Goal: Task Accomplishment & Management: Manage account settings

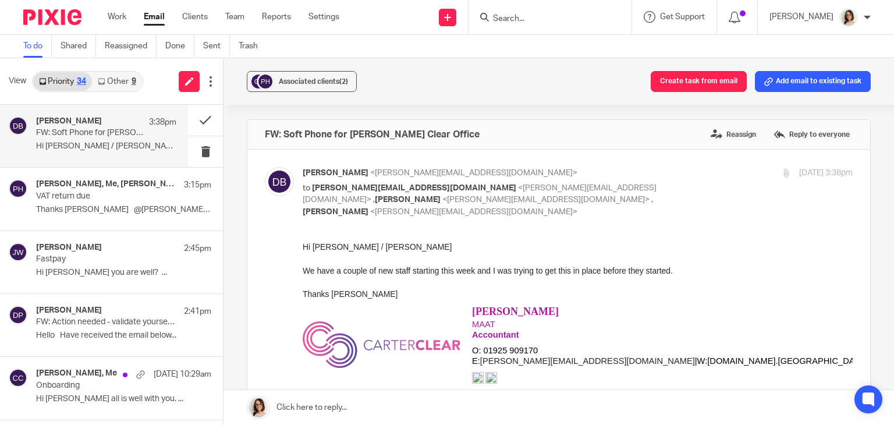
drag, startPoint x: 0, startPoint y: 0, endPoint x: 158, endPoint y: 15, distance: 158.9
click at [158, 15] on link "Email" at bounding box center [154, 17] width 21 height 12
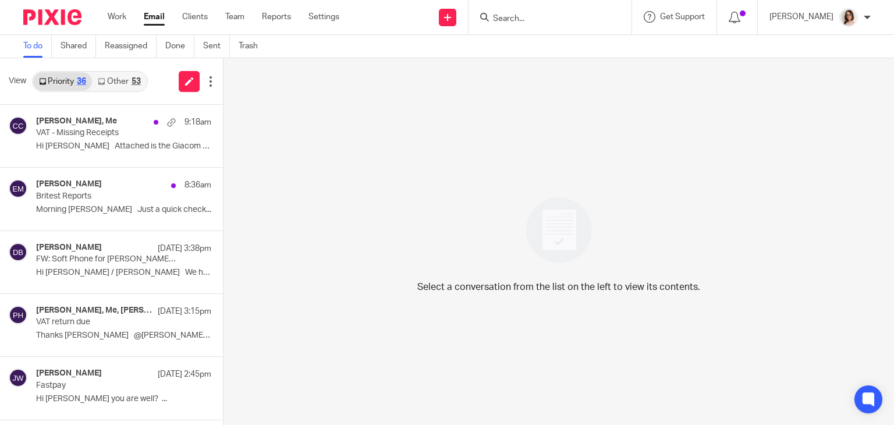
click at [106, 81] on link "Other 53" at bounding box center [119, 81] width 54 height 19
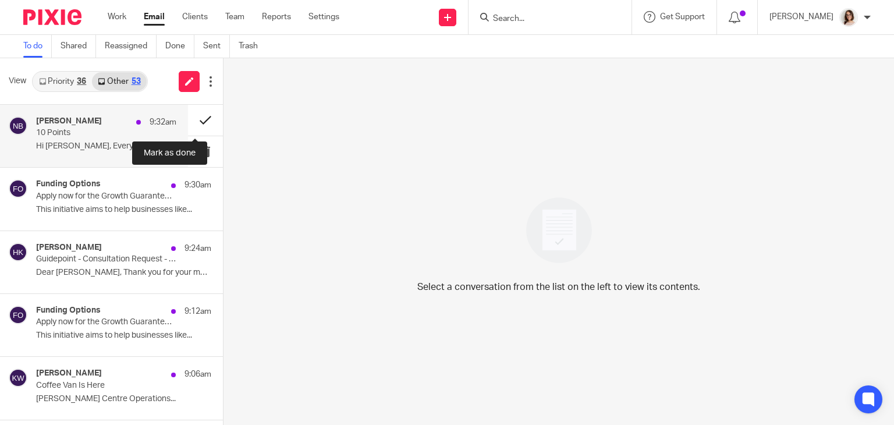
click at [194, 123] on button at bounding box center [205, 120] width 35 height 31
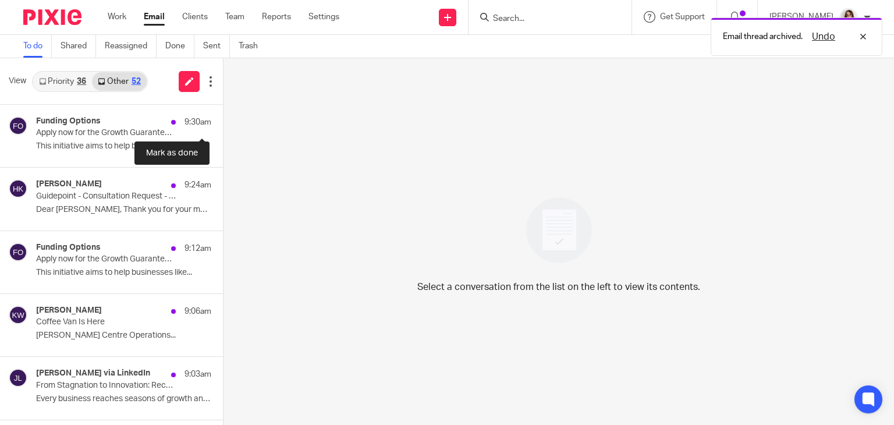
click at [223, 123] on button at bounding box center [227, 120] width 9 height 31
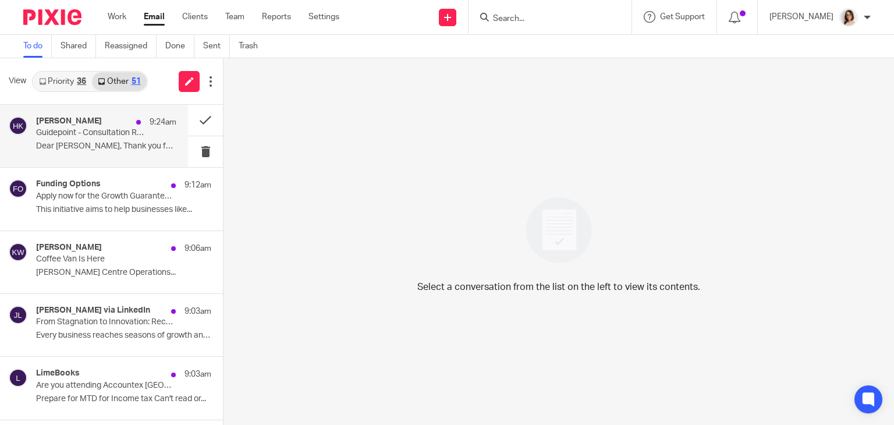
click at [118, 134] on p "Guidepoint - Consultation Request - Customers/Users of AI Accounting Software P…" at bounding box center [92, 133] width 112 height 10
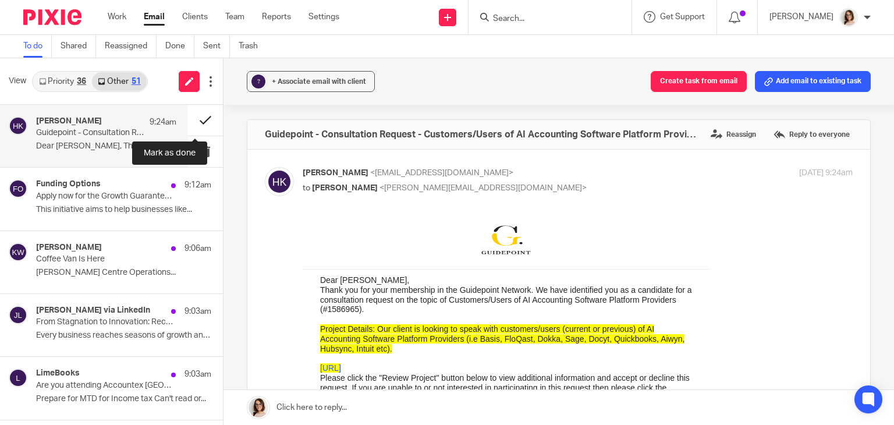
click at [188, 117] on button at bounding box center [205, 120] width 35 height 31
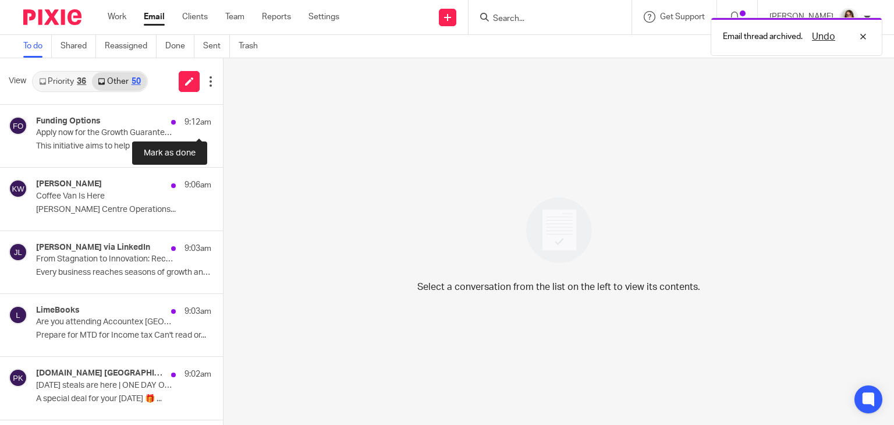
click at [223, 117] on button at bounding box center [227, 120] width 9 height 31
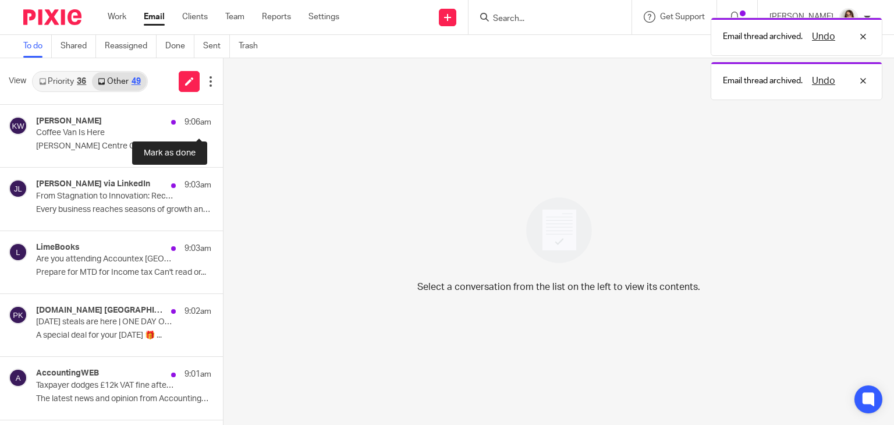
click at [223, 117] on button at bounding box center [227, 120] width 9 height 31
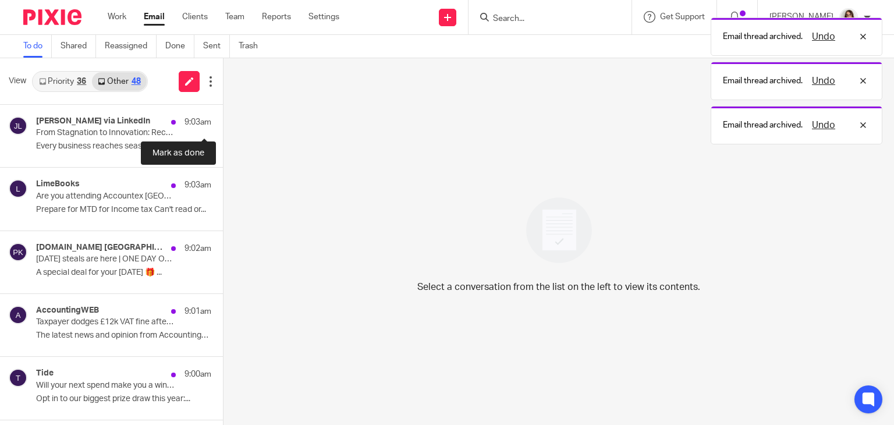
click at [223, 117] on button at bounding box center [227, 120] width 9 height 31
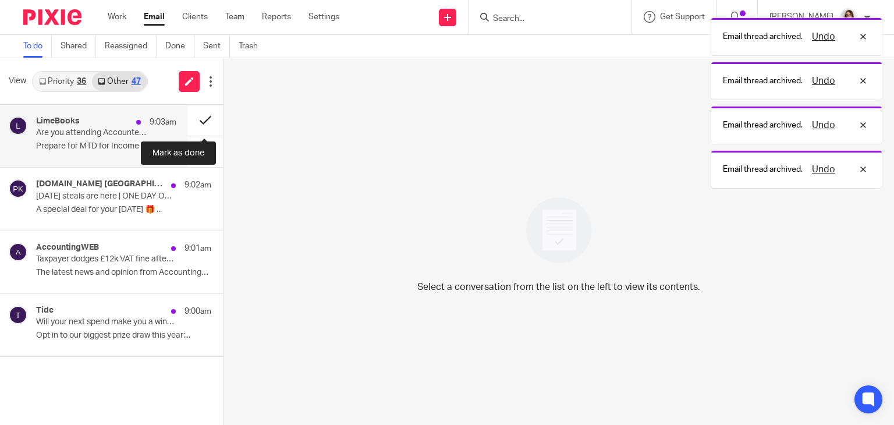
click at [195, 119] on button at bounding box center [205, 120] width 35 height 31
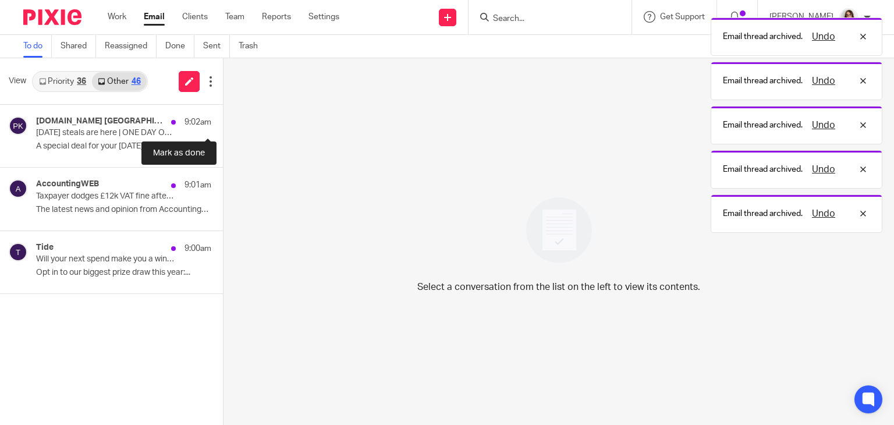
click at [223, 119] on button at bounding box center [227, 120] width 9 height 31
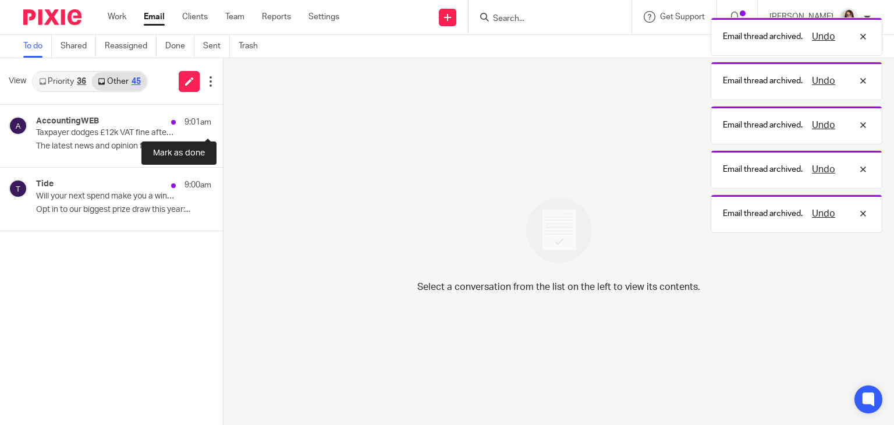
click at [223, 119] on button at bounding box center [227, 120] width 9 height 31
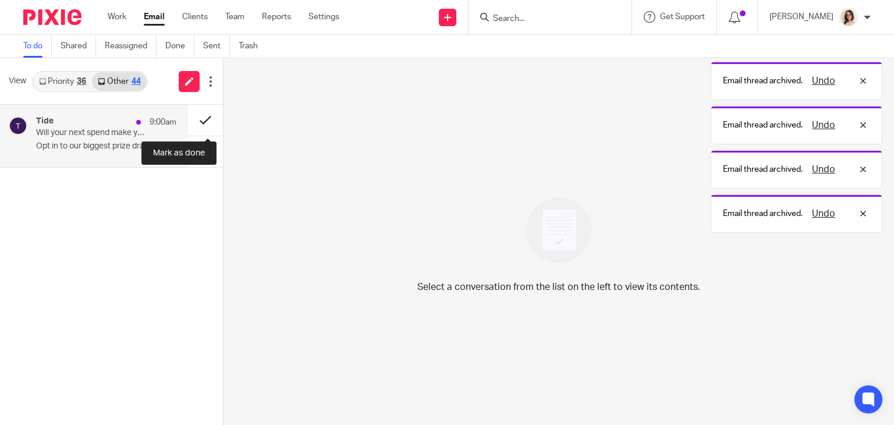
click at [202, 119] on button at bounding box center [205, 120] width 35 height 31
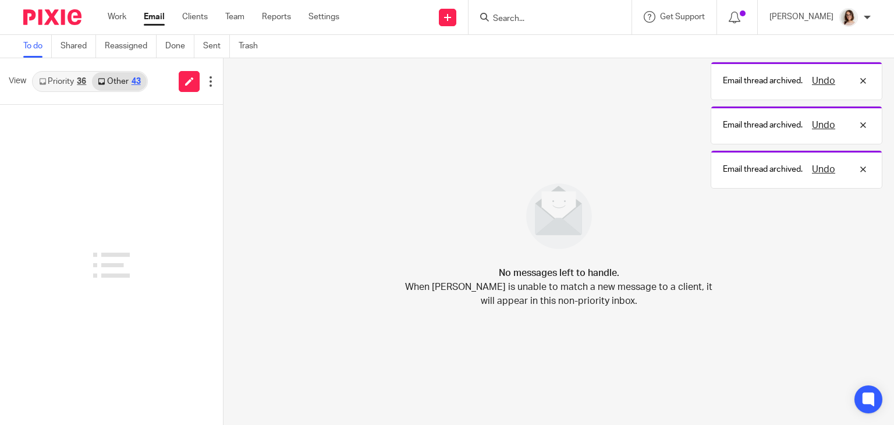
click at [150, 19] on link "Email" at bounding box center [154, 17] width 21 height 12
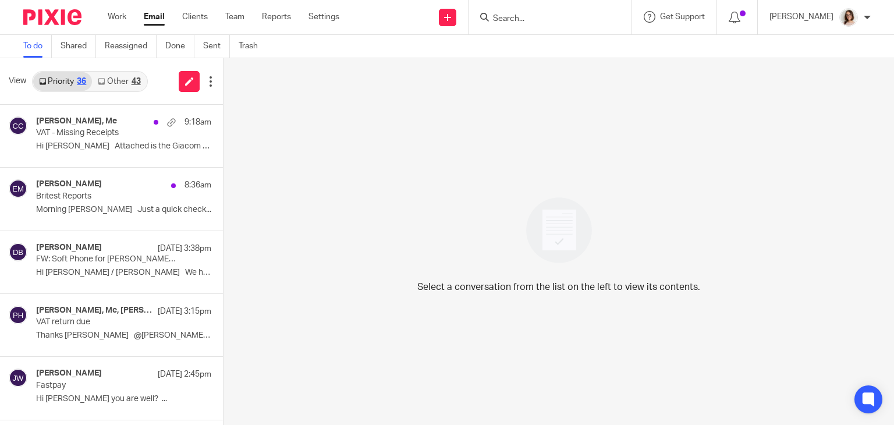
click at [121, 81] on link "Other 43" at bounding box center [119, 81] width 54 height 19
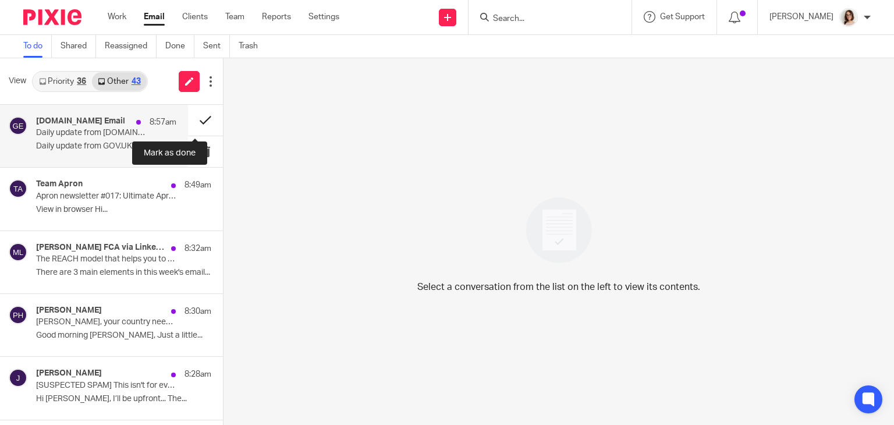
click at [188, 122] on button at bounding box center [205, 120] width 35 height 31
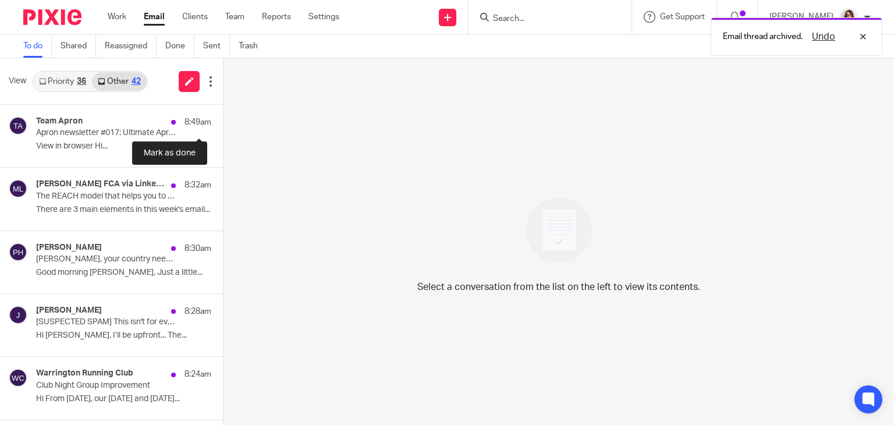
click at [223, 122] on button at bounding box center [227, 120] width 9 height 31
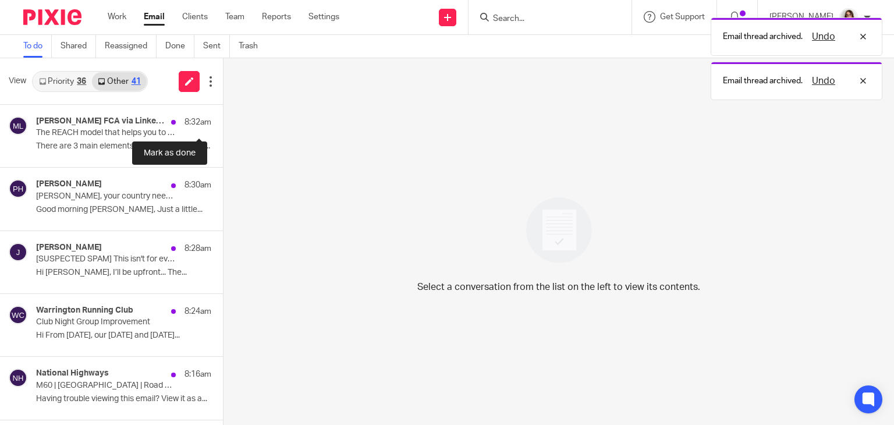
click at [223, 122] on button at bounding box center [227, 120] width 9 height 31
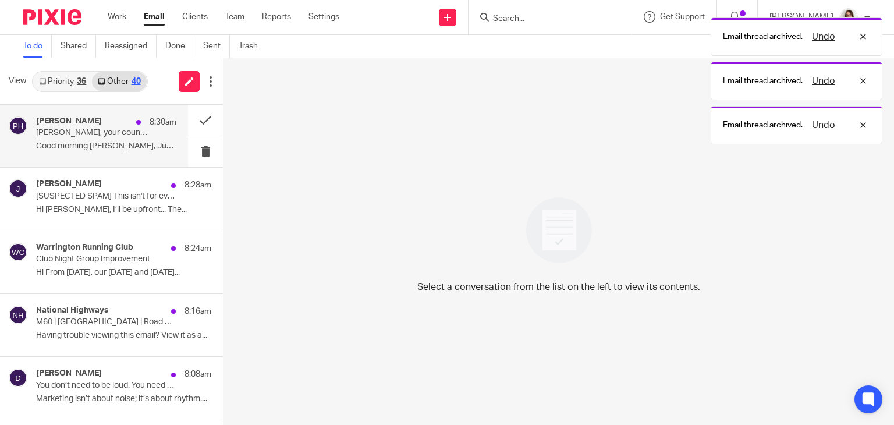
click at [115, 145] on p "Good morning Caroline, Just a little..." at bounding box center [106, 146] width 140 height 10
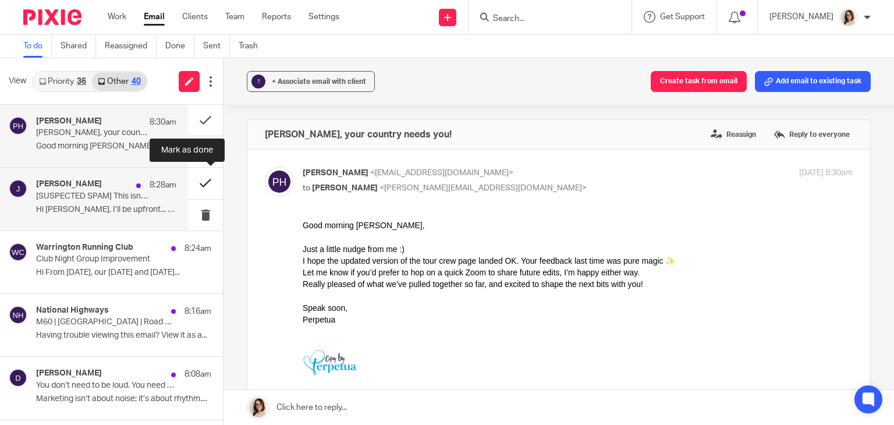
click at [197, 182] on button at bounding box center [205, 183] width 35 height 31
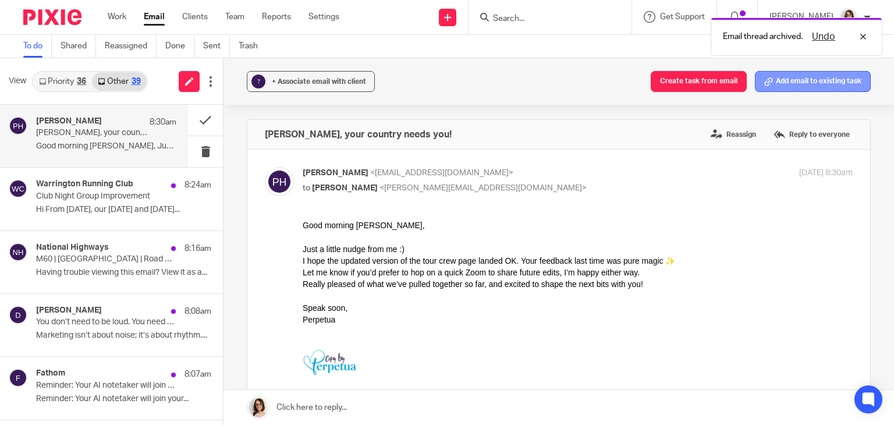
click at [784, 77] on button "Add email to existing task" at bounding box center [813, 81] width 116 height 21
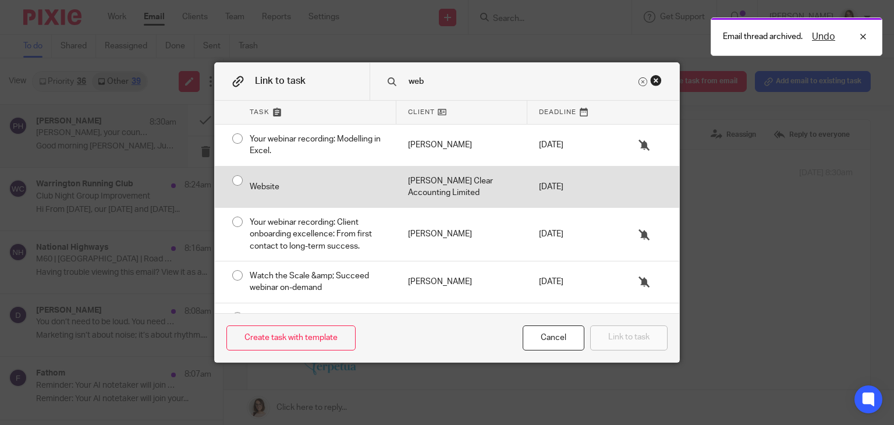
type input "web"
click at [238, 179] on div "Website" at bounding box center [317, 186] width 158 height 41
radio input "true"
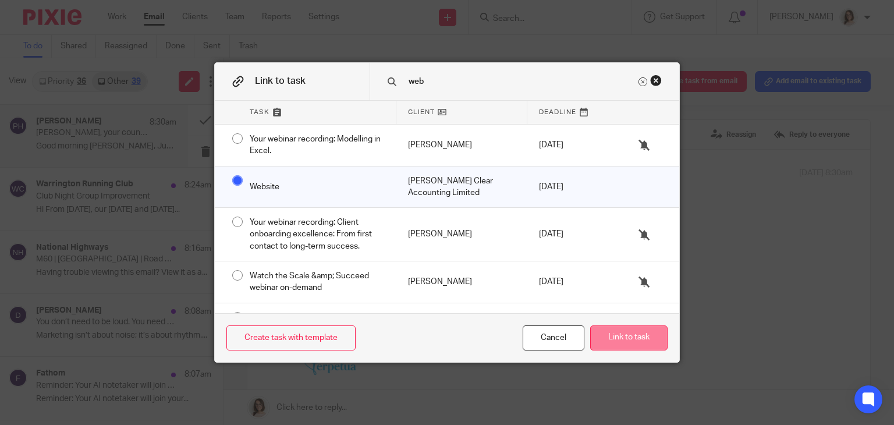
click at [603, 333] on button "Link to task" at bounding box center [628, 337] width 77 height 25
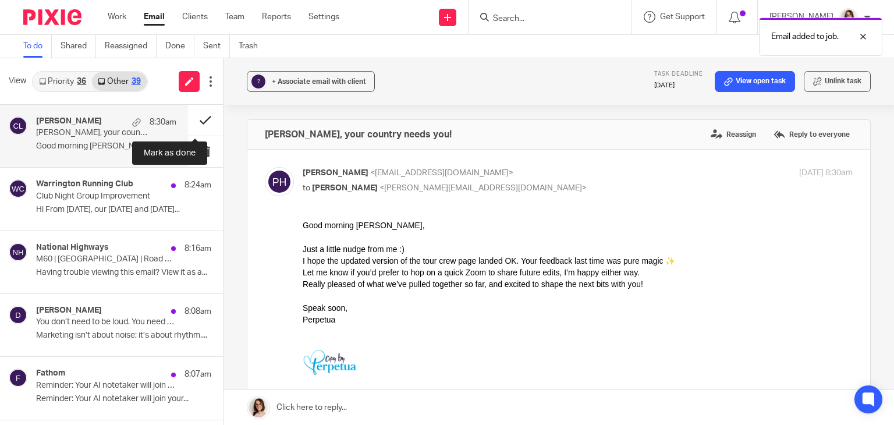
click at [193, 115] on button at bounding box center [205, 120] width 35 height 31
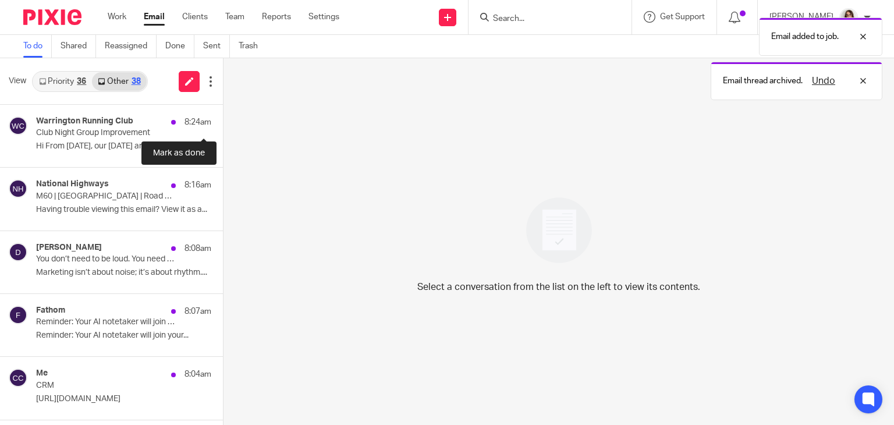
click at [223, 115] on button at bounding box center [227, 120] width 9 height 31
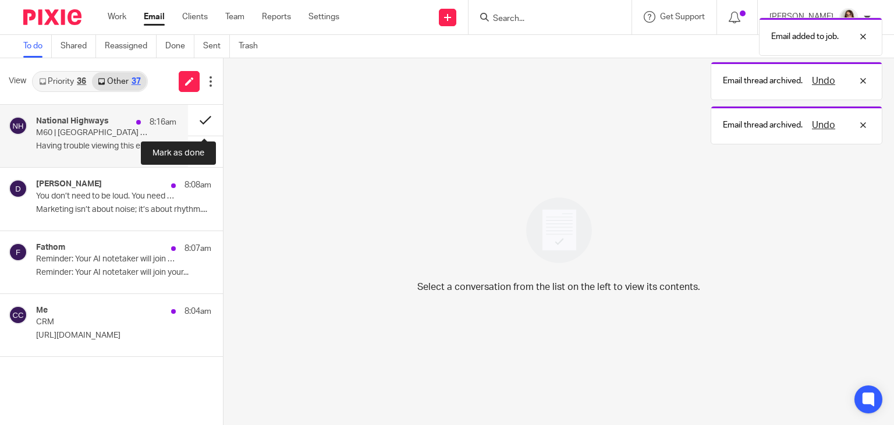
click at [198, 119] on button at bounding box center [205, 120] width 35 height 31
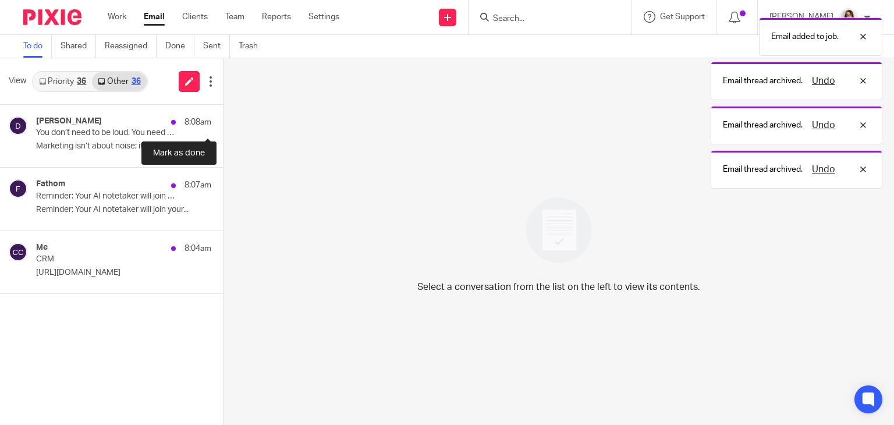
click at [223, 119] on button at bounding box center [227, 120] width 9 height 31
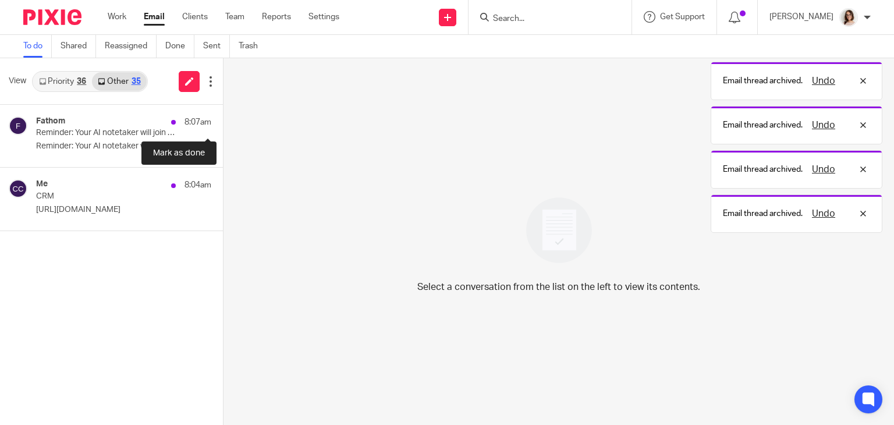
click at [223, 119] on button at bounding box center [227, 120] width 9 height 31
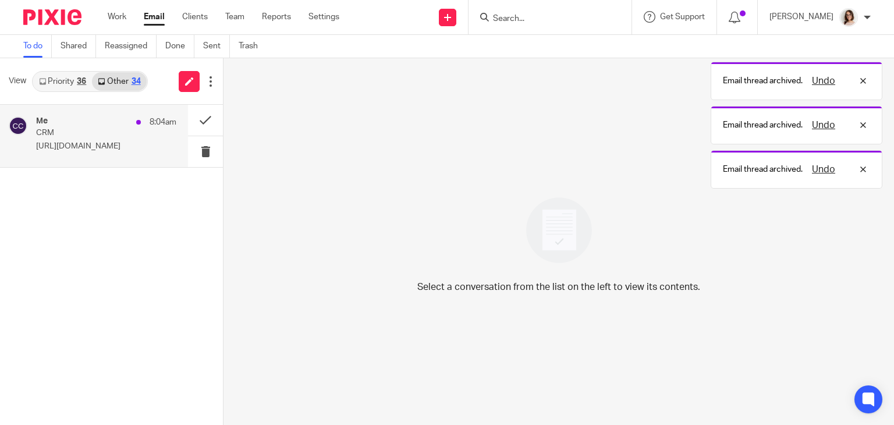
click at [130, 137] on p "CRM" at bounding box center [92, 133] width 112 height 10
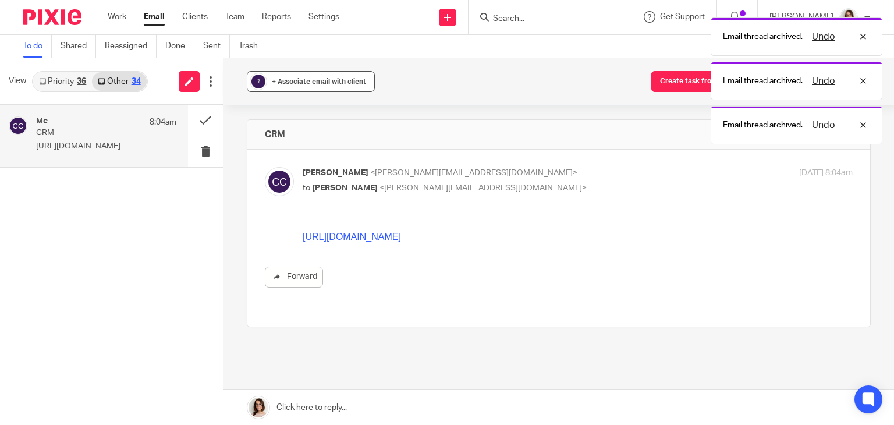
click at [293, 74] on button "? + Associate email with client" at bounding box center [311, 81] width 128 height 21
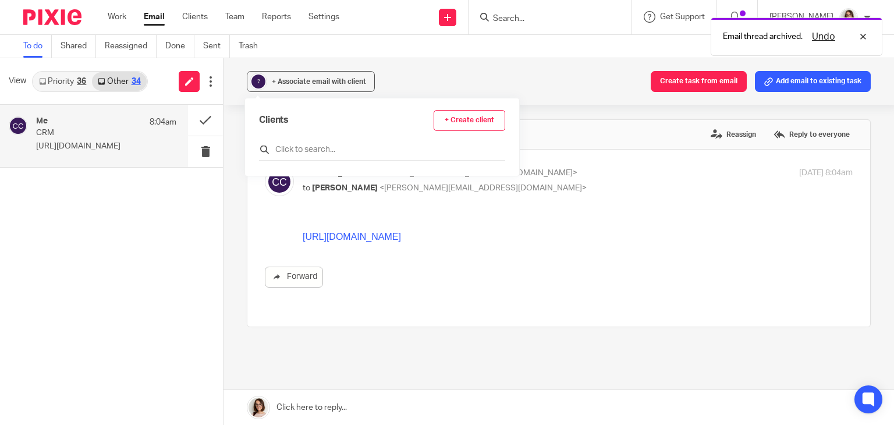
click at [305, 149] on input "text" at bounding box center [382, 150] width 246 height 12
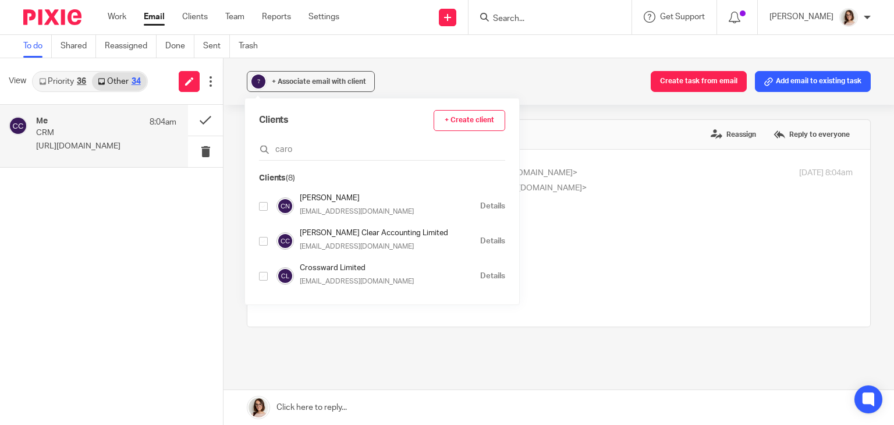
type input "caro"
click at [264, 208] on input "checkbox" at bounding box center [263, 206] width 9 height 9
checkbox input "true"
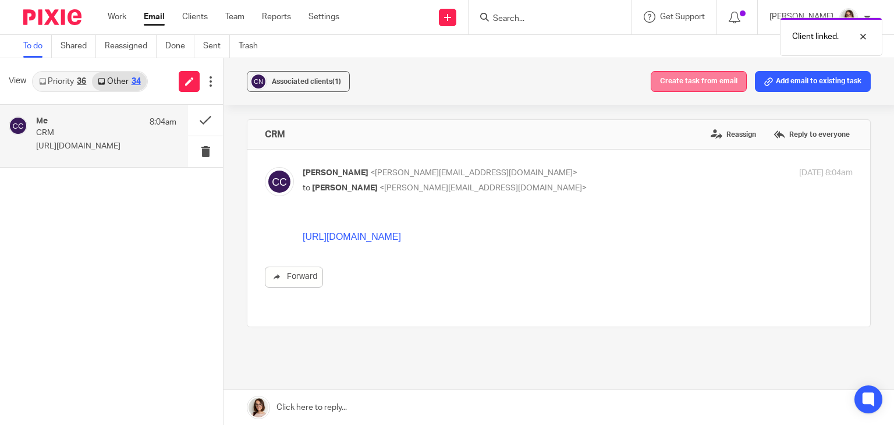
click at [678, 79] on button "Create task from email" at bounding box center [698, 81] width 96 height 21
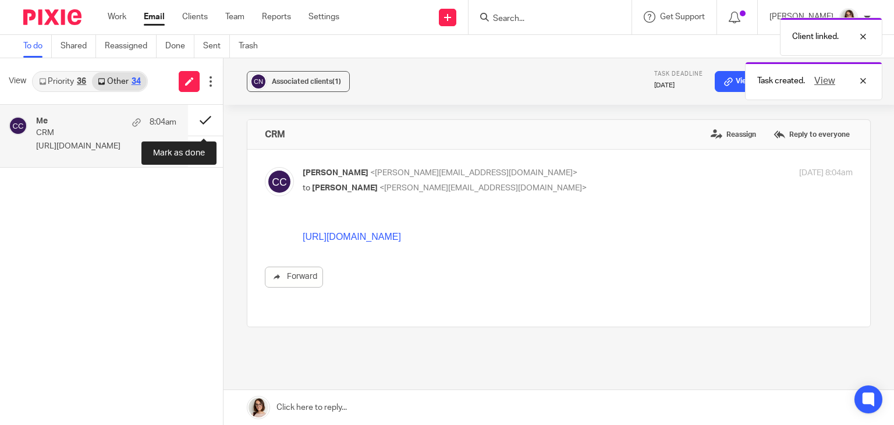
click at [200, 122] on button at bounding box center [205, 120] width 35 height 31
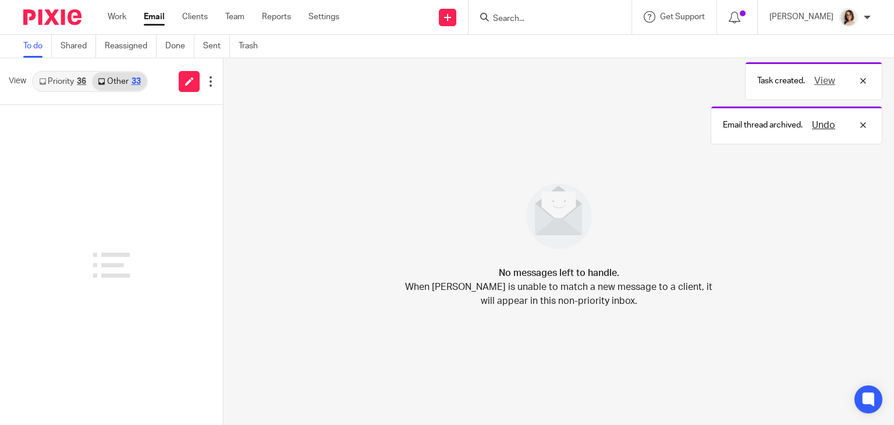
click at [152, 20] on link "Email" at bounding box center [154, 17] width 21 height 12
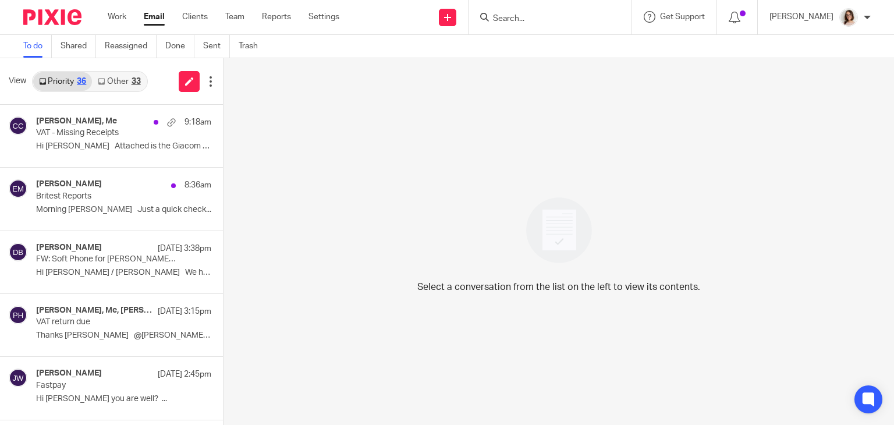
click at [120, 76] on link "Other 33" at bounding box center [119, 81] width 54 height 19
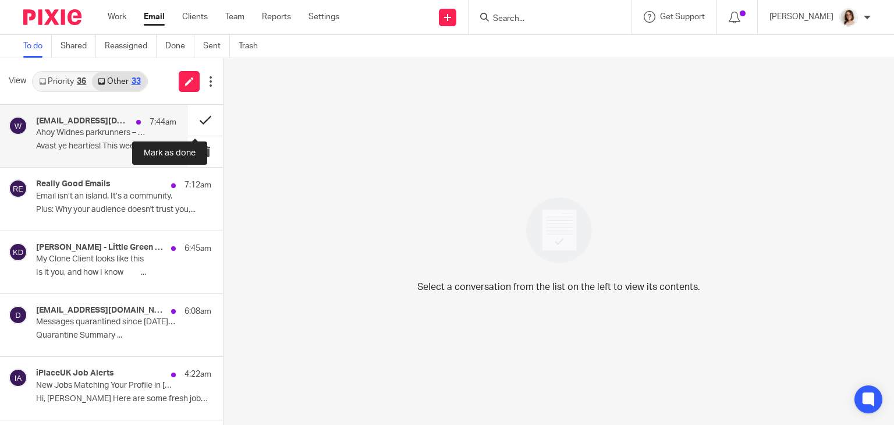
click at [196, 121] on button at bounding box center [205, 120] width 35 height 31
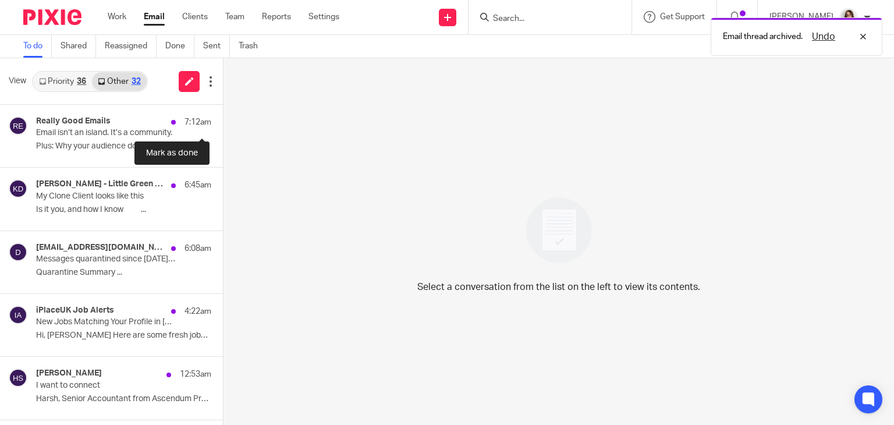
click at [223, 121] on button at bounding box center [227, 120] width 9 height 31
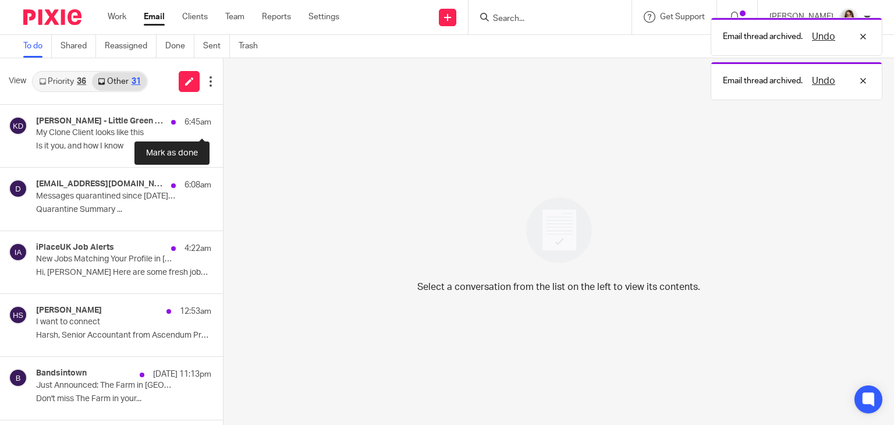
click at [223, 121] on button at bounding box center [227, 120] width 9 height 31
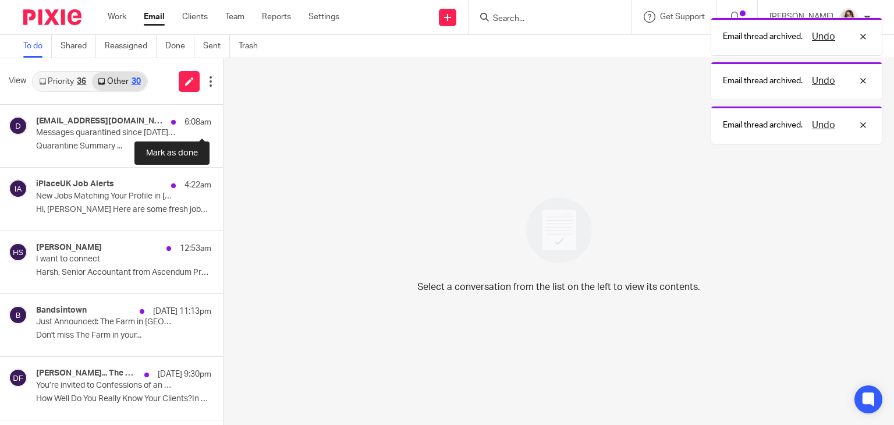
click at [223, 121] on button at bounding box center [227, 120] width 9 height 31
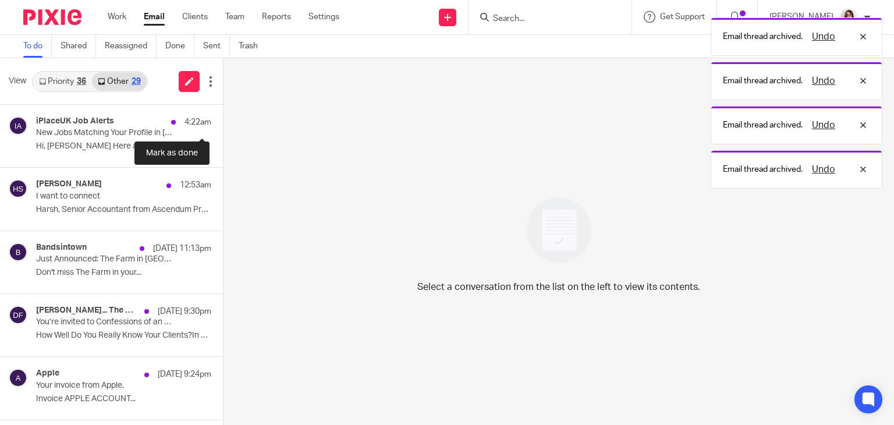
click at [223, 121] on button at bounding box center [227, 120] width 9 height 31
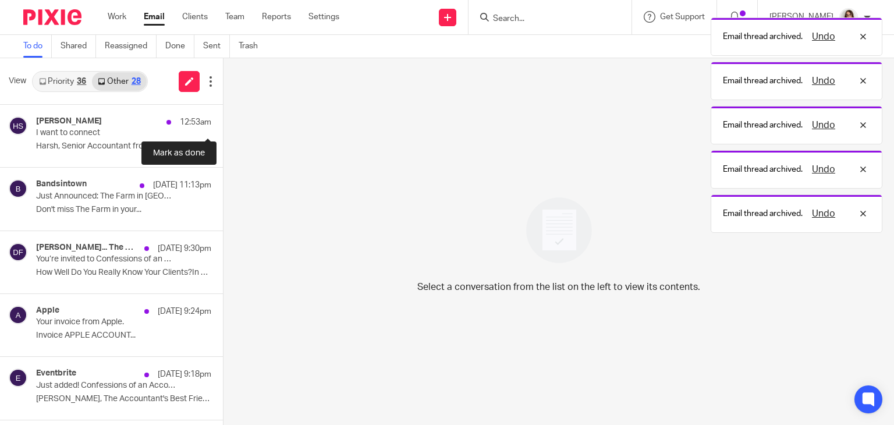
click at [223, 121] on button at bounding box center [227, 120] width 9 height 31
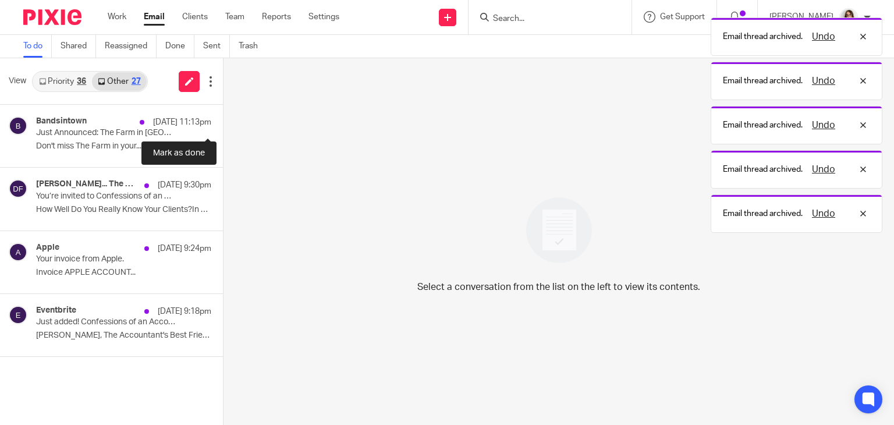
click at [223, 121] on button at bounding box center [227, 120] width 9 height 31
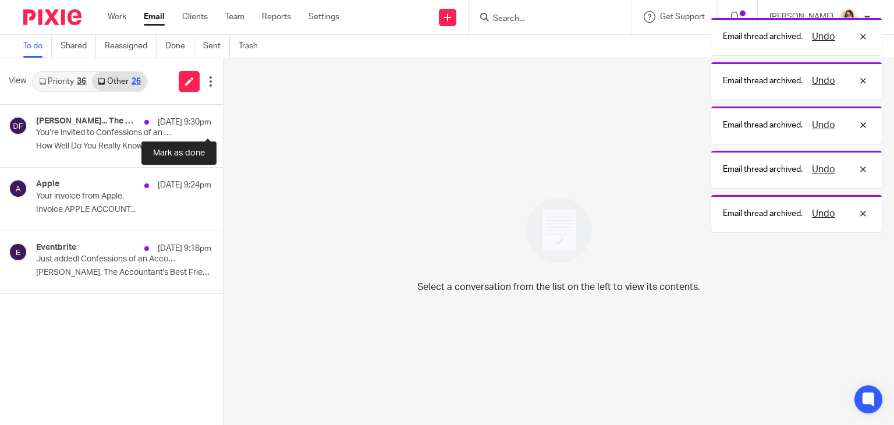
click at [223, 121] on button at bounding box center [227, 120] width 9 height 31
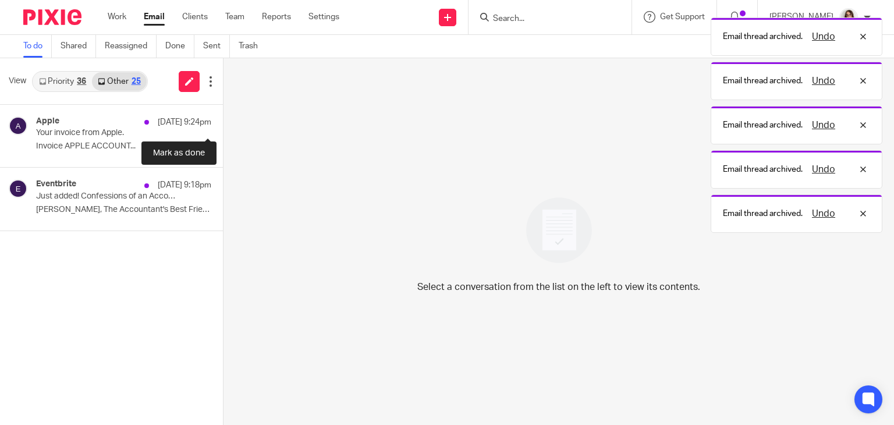
click at [223, 121] on button at bounding box center [227, 120] width 9 height 31
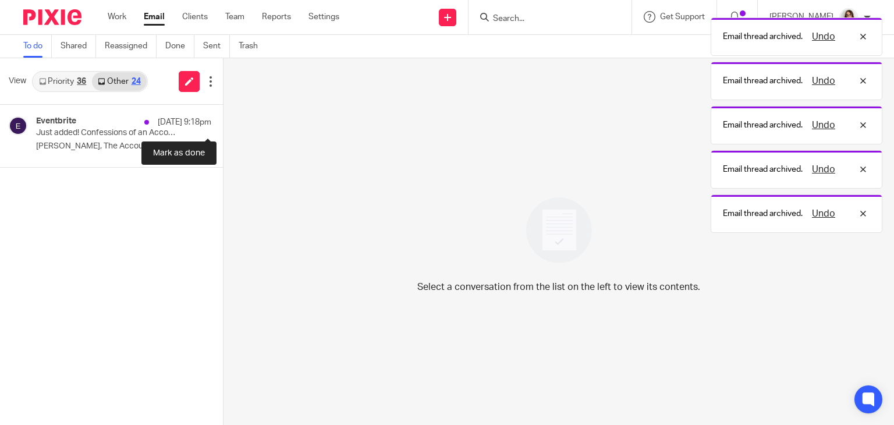
click at [223, 121] on button at bounding box center [227, 120] width 9 height 31
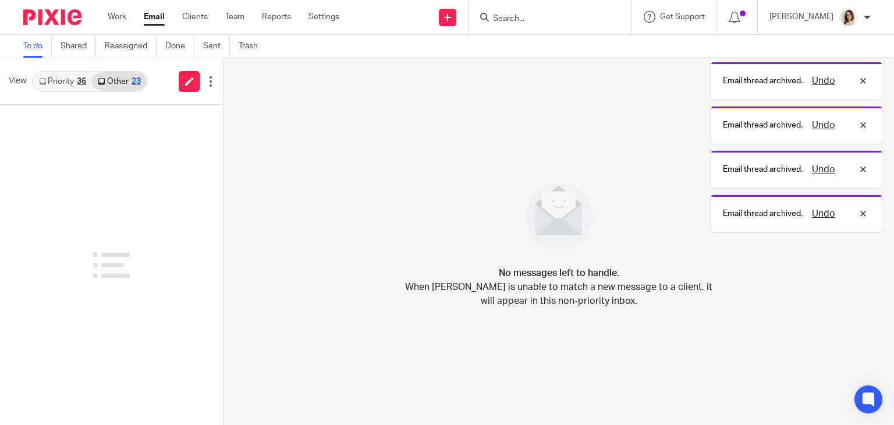
click at [145, 18] on link "Email" at bounding box center [154, 17] width 21 height 12
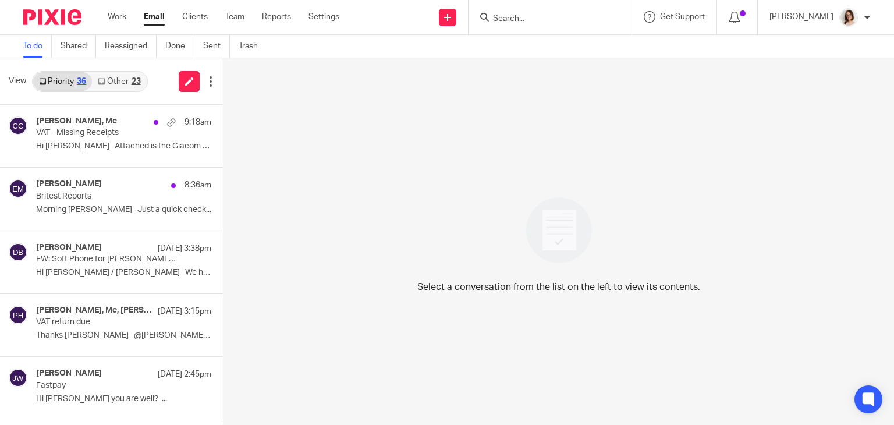
click at [119, 79] on link "Other 23" at bounding box center [119, 81] width 54 height 19
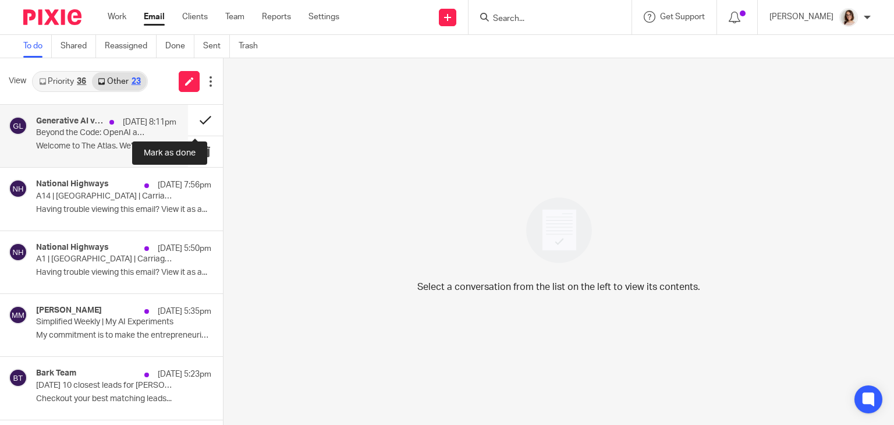
click at [188, 122] on button at bounding box center [205, 120] width 35 height 31
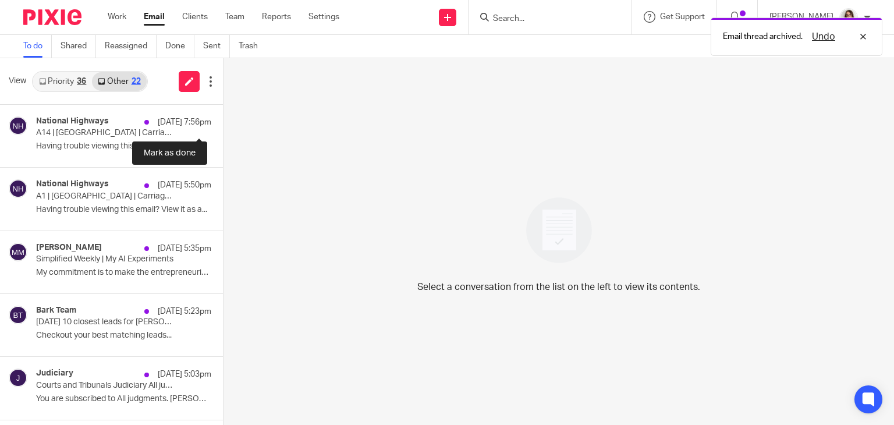
click at [223, 122] on button at bounding box center [227, 120] width 9 height 31
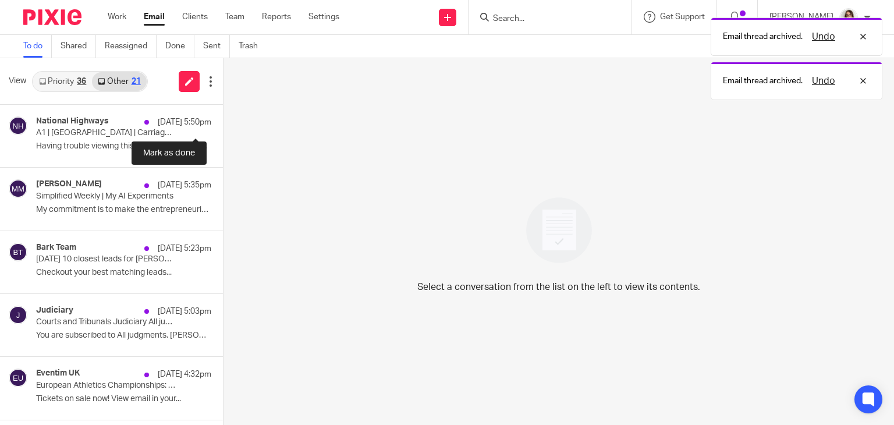
click at [223, 122] on button at bounding box center [227, 120] width 9 height 31
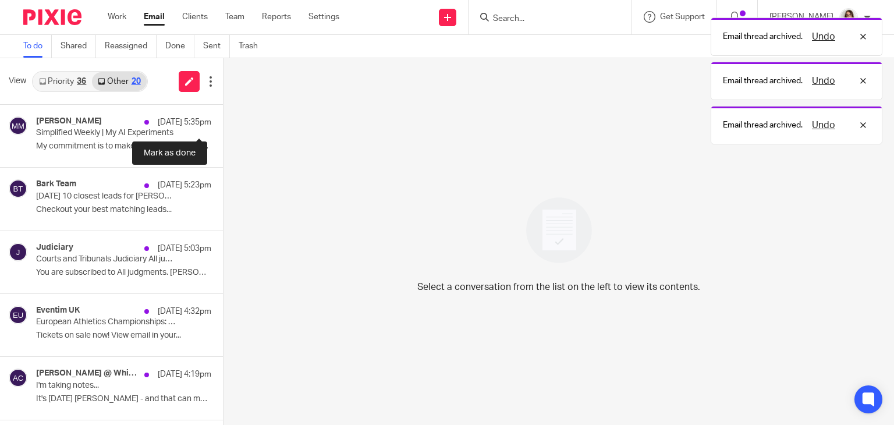
click at [223, 122] on button at bounding box center [227, 120] width 9 height 31
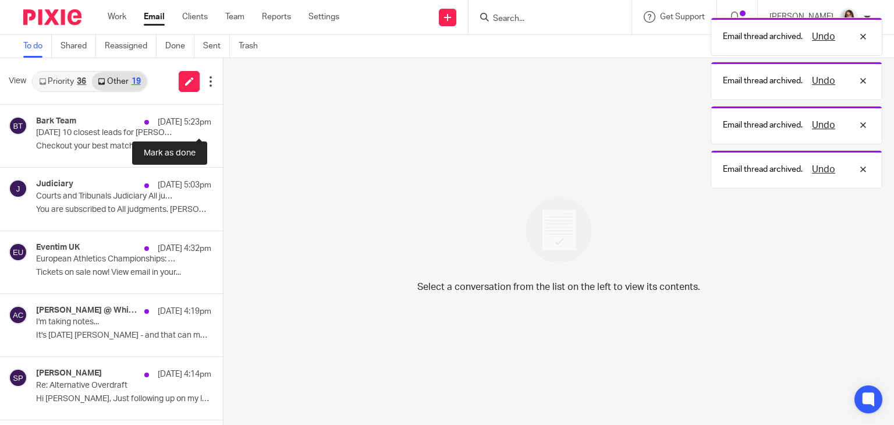
click at [223, 122] on button at bounding box center [227, 120] width 9 height 31
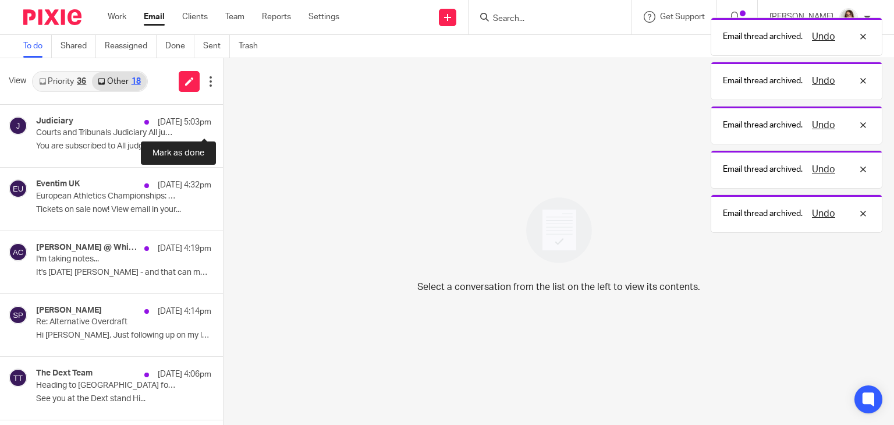
click at [223, 122] on button at bounding box center [227, 120] width 9 height 31
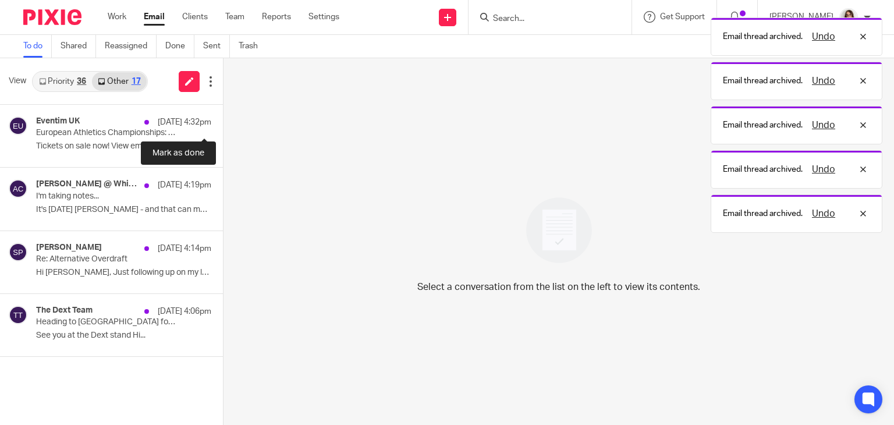
click at [223, 122] on button at bounding box center [227, 120] width 9 height 31
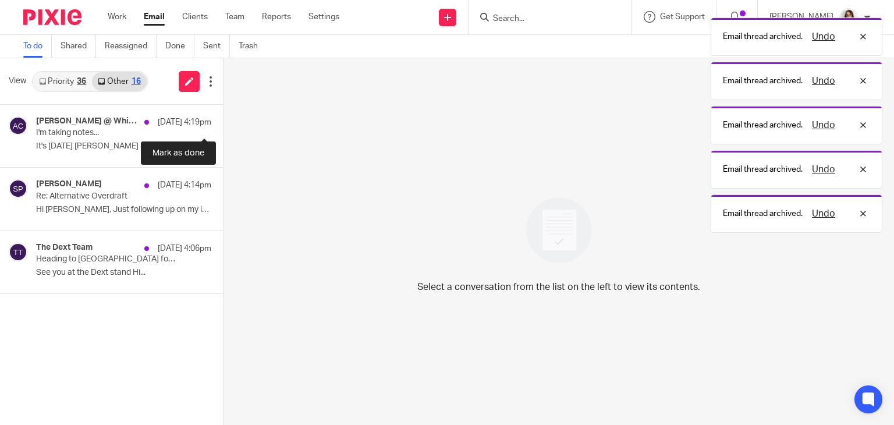
click at [223, 122] on button at bounding box center [227, 120] width 9 height 31
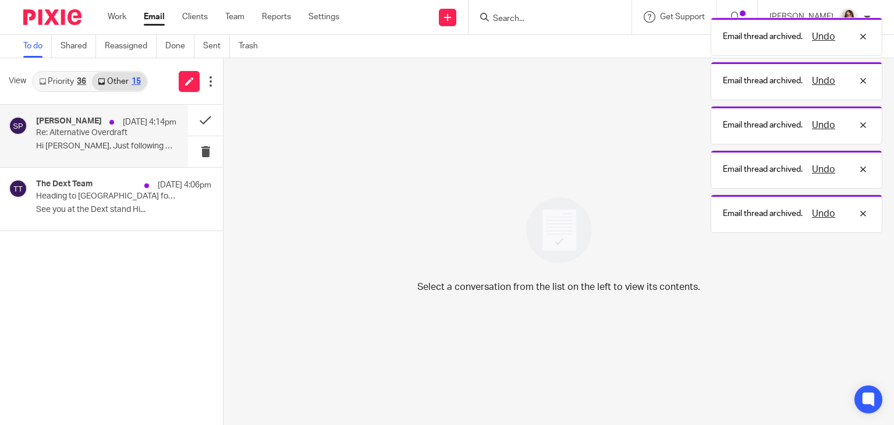
click at [153, 140] on div "Simon Palmer 15 Sep 4:14pm Re: Alternative Overdraft Hi Caroline, Just followin…" at bounding box center [106, 135] width 140 height 39
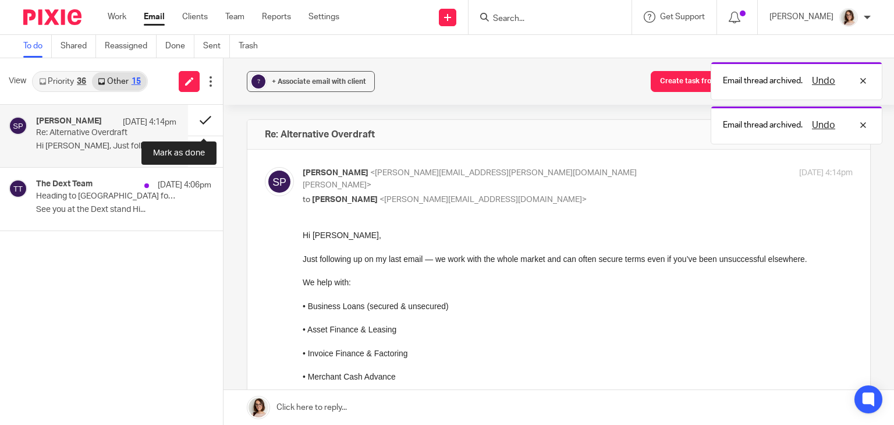
click at [191, 127] on button at bounding box center [205, 120] width 35 height 31
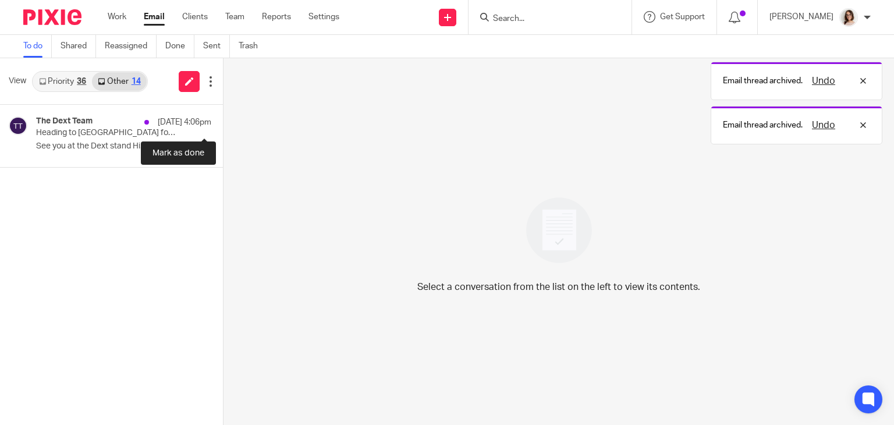
click at [223, 127] on button at bounding box center [227, 120] width 9 height 31
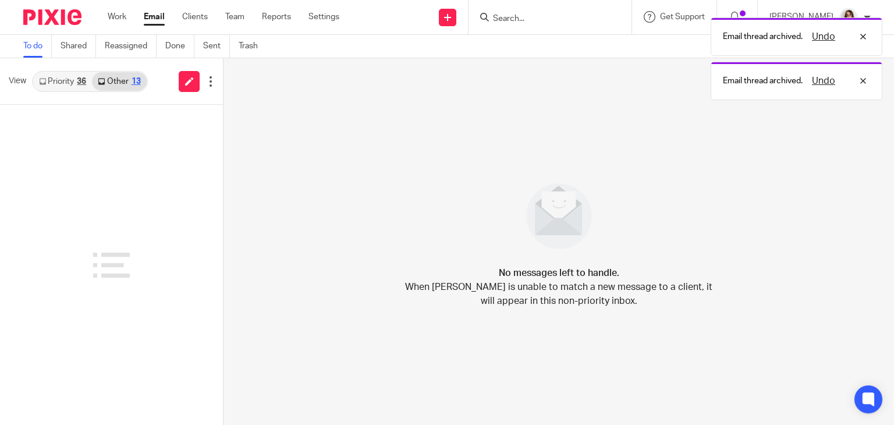
click at [154, 15] on link "Email" at bounding box center [154, 17] width 21 height 12
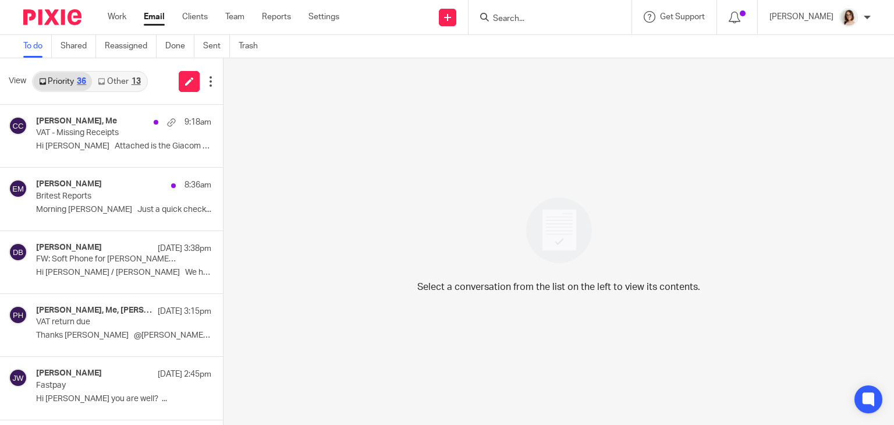
click at [114, 83] on link "Other 13" at bounding box center [119, 81] width 54 height 19
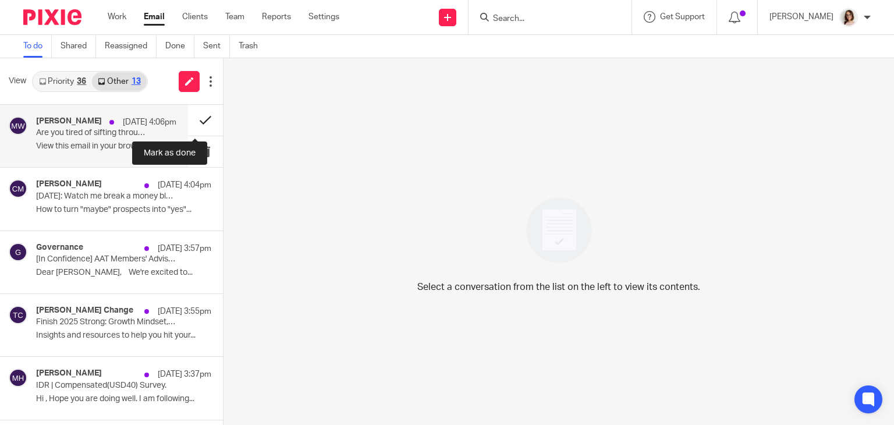
click at [188, 120] on button at bounding box center [205, 120] width 35 height 31
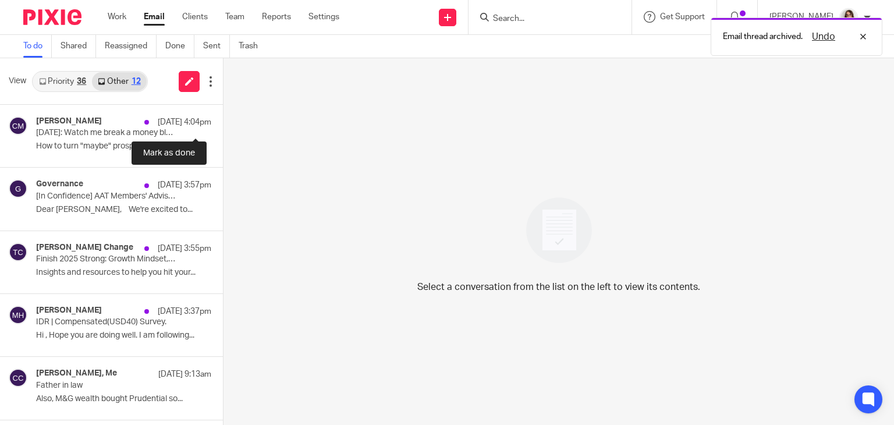
click at [223, 120] on button at bounding box center [227, 120] width 9 height 31
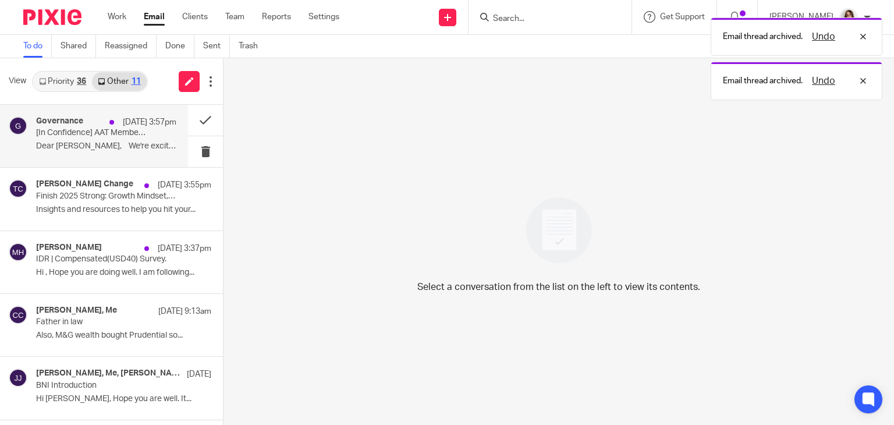
click at [131, 142] on p "Dear [PERSON_NAME], We're excited to..." at bounding box center [106, 146] width 140 height 10
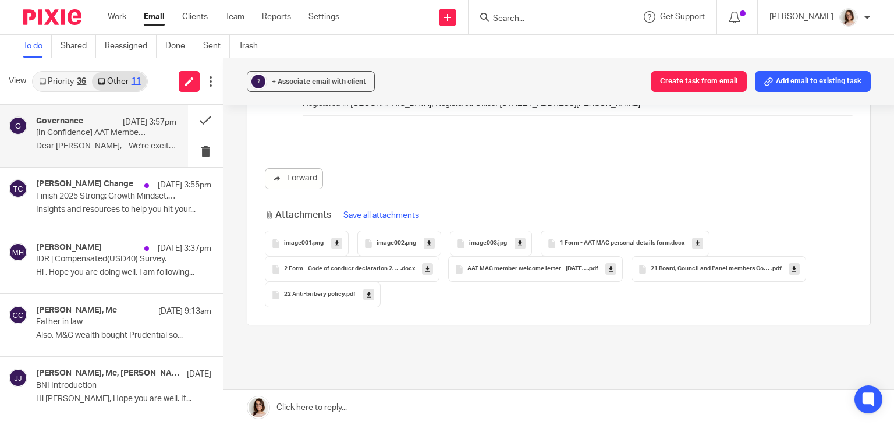
scroll to position [1051, 0]
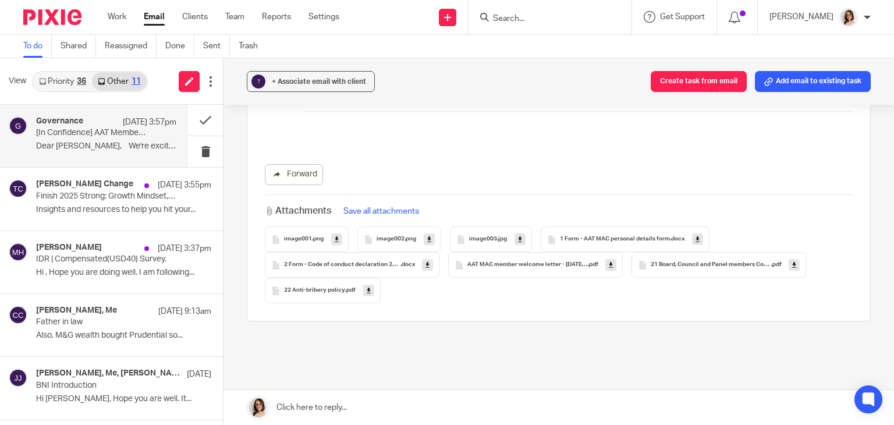
click at [675, 262] on span "21 Board, Council and Panel members Code of Conduct - 070225" at bounding box center [710, 264] width 120 height 7
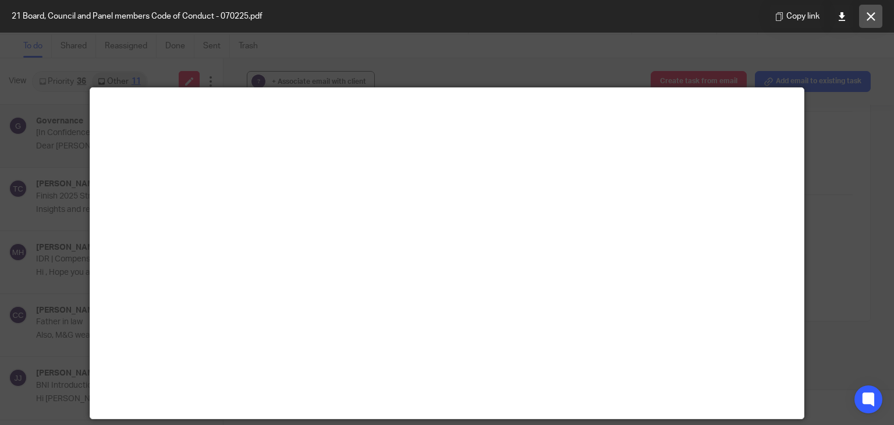
click at [862, 15] on button at bounding box center [870, 16] width 23 height 23
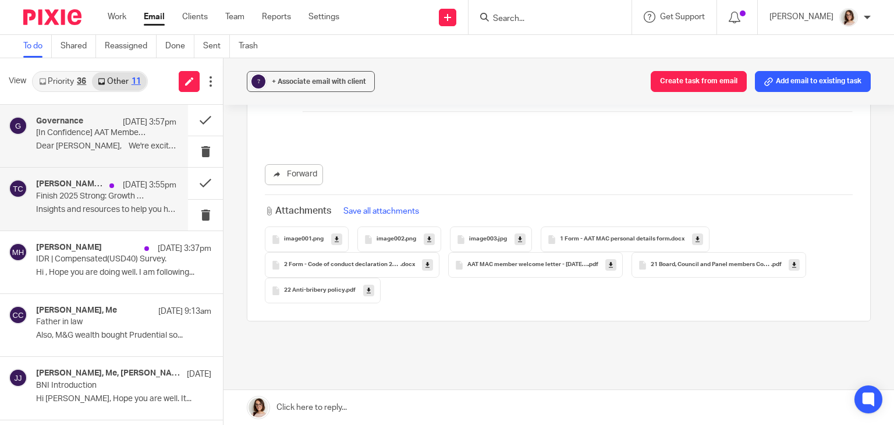
click at [122, 202] on div "[PERSON_NAME] Change [DATE] 3:55pm Finish 2025 Strong: Growth Mindset, Leadersh…" at bounding box center [106, 198] width 140 height 39
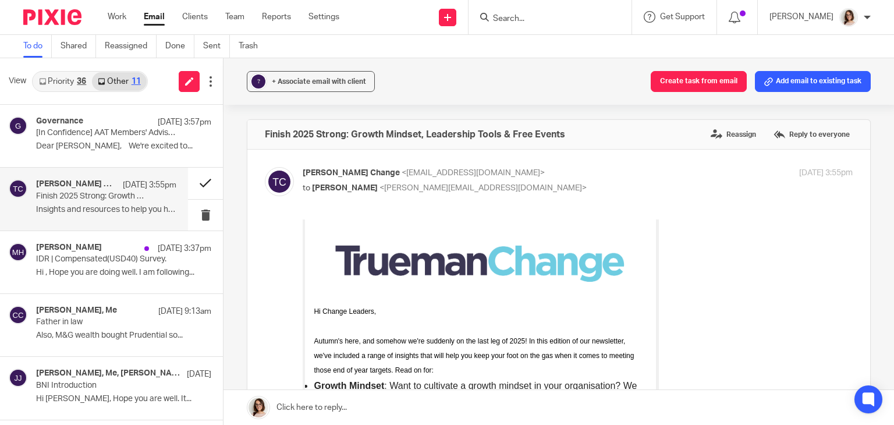
scroll to position [0, 0]
click at [190, 184] on button at bounding box center [205, 183] width 35 height 31
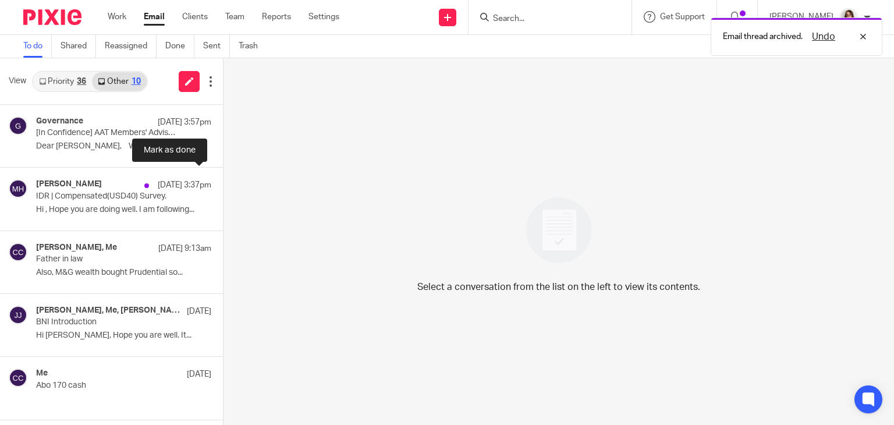
click at [223, 184] on button at bounding box center [227, 183] width 9 height 31
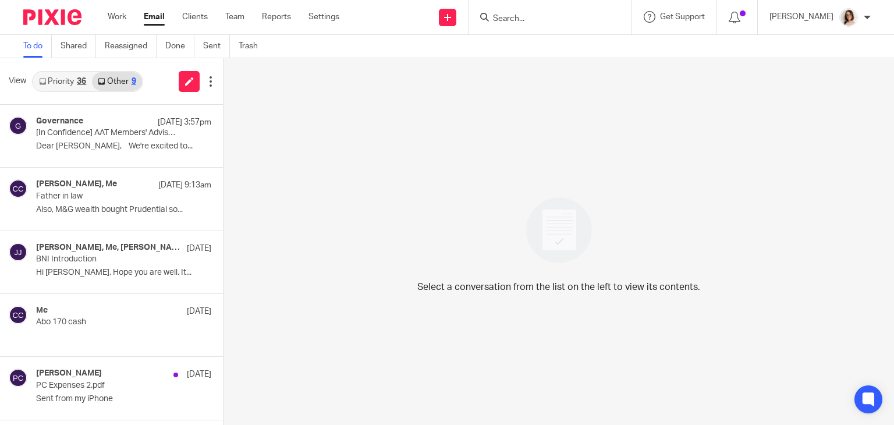
click at [153, 20] on link "Email" at bounding box center [154, 17] width 21 height 12
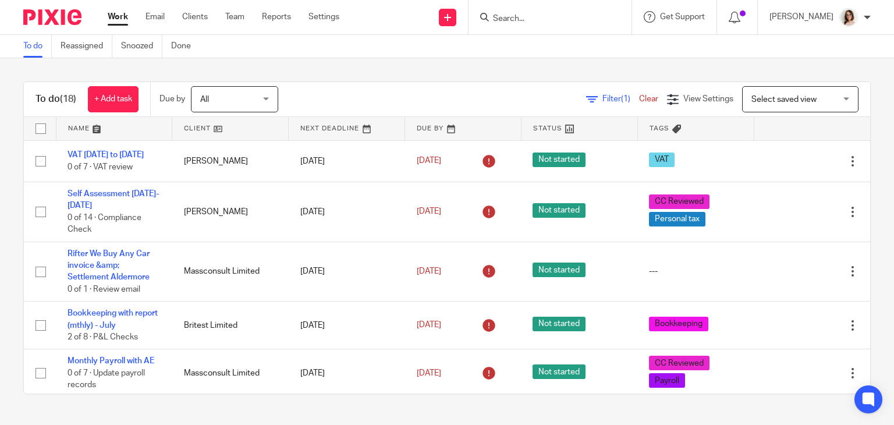
click at [117, 19] on link "Work" at bounding box center [118, 17] width 20 height 12
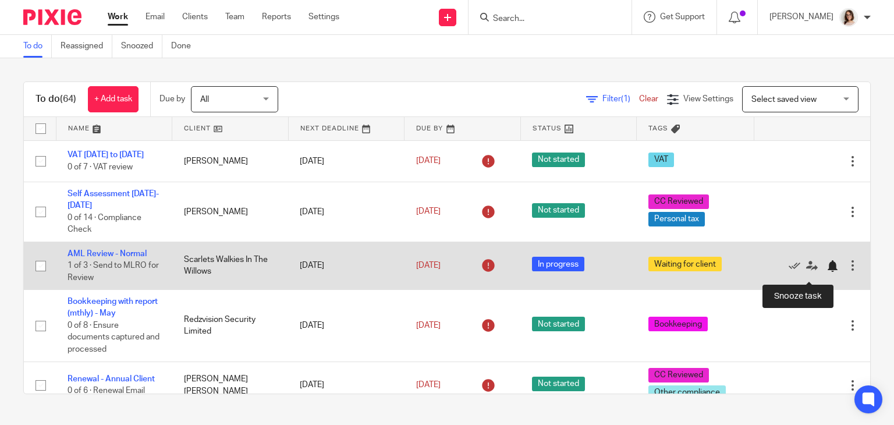
click at [826, 269] on div at bounding box center [832, 266] width 12 height 12
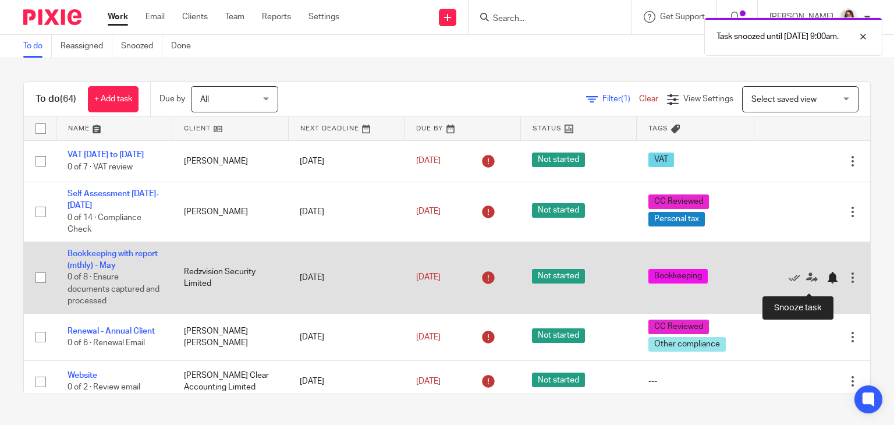
click at [826, 283] on div at bounding box center [832, 278] width 12 height 12
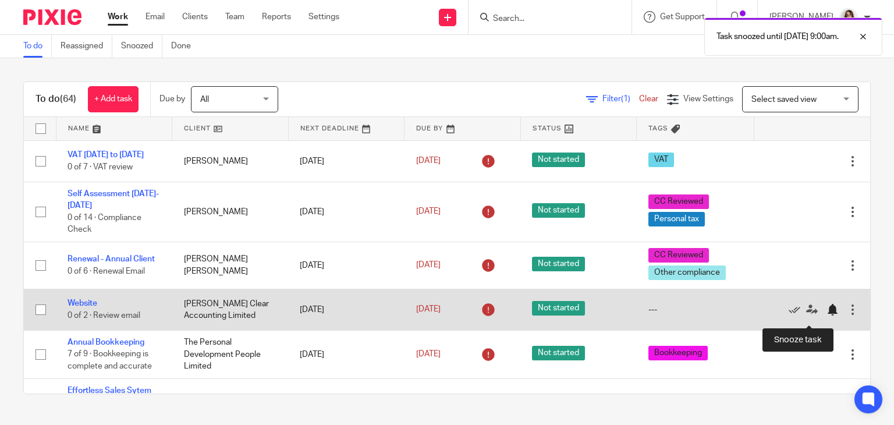
click at [826, 315] on div at bounding box center [832, 310] width 12 height 12
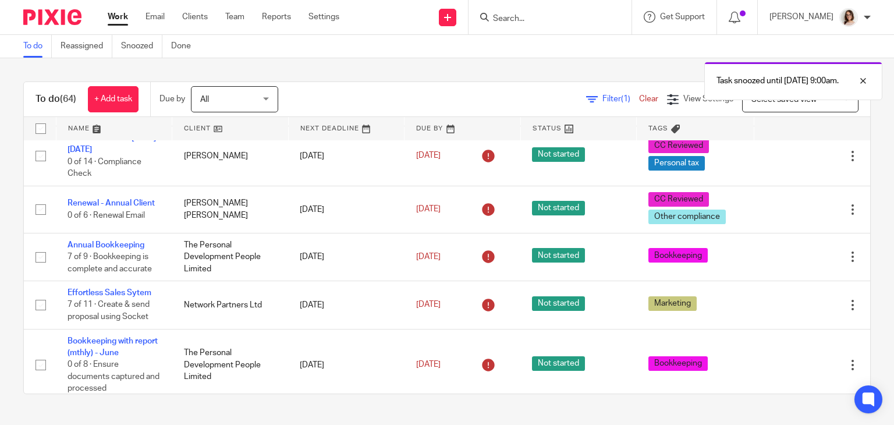
scroll to position [80, 0]
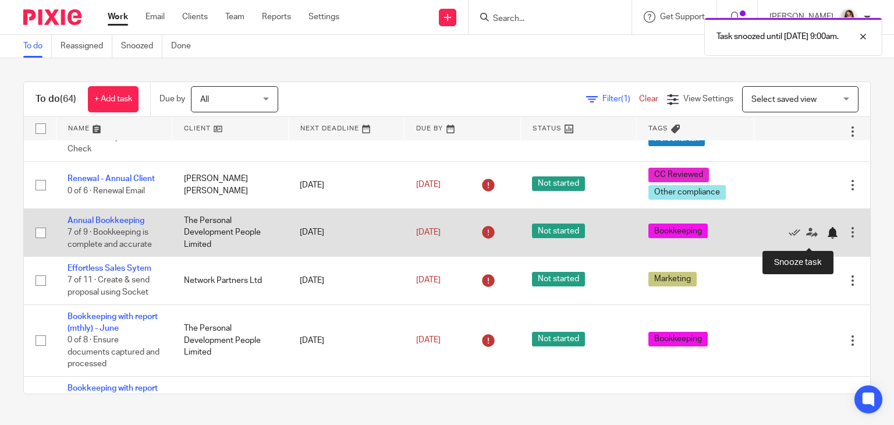
click at [826, 239] on div at bounding box center [832, 233] width 12 height 12
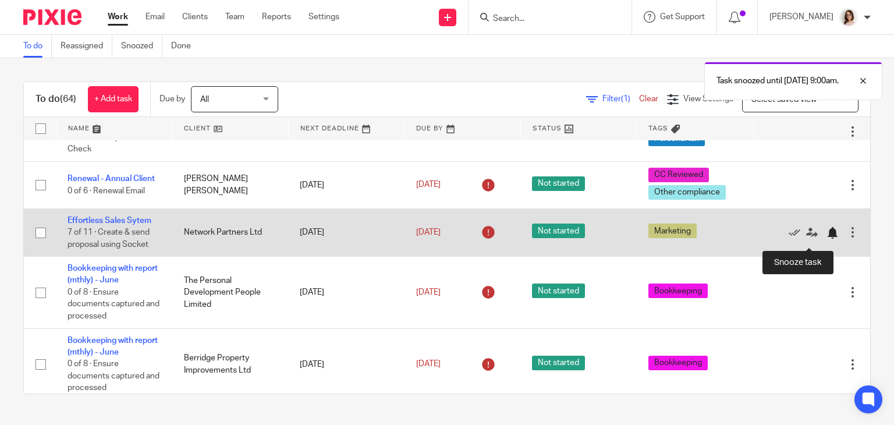
click at [826, 238] on div at bounding box center [832, 233] width 12 height 12
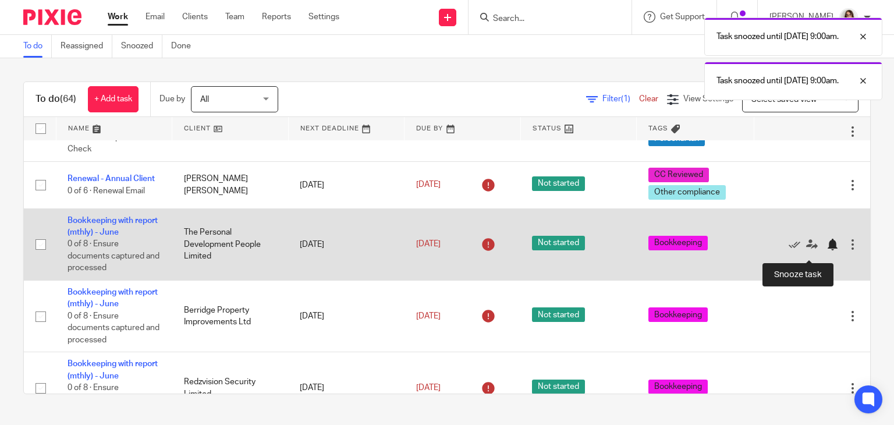
click at [826, 250] on div at bounding box center [832, 245] width 12 height 12
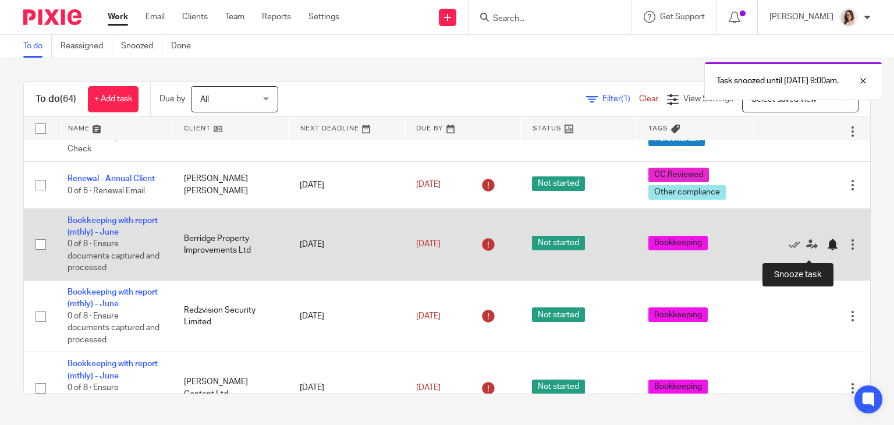
click at [826, 250] on div at bounding box center [832, 245] width 12 height 12
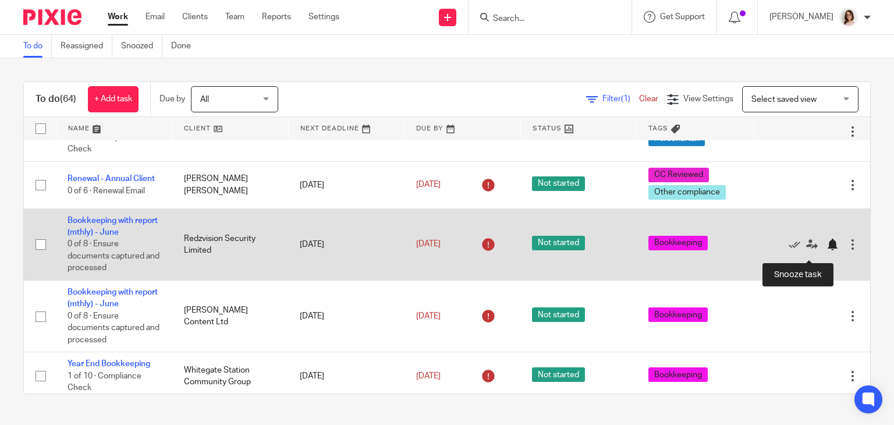
click at [826, 250] on div at bounding box center [832, 245] width 12 height 12
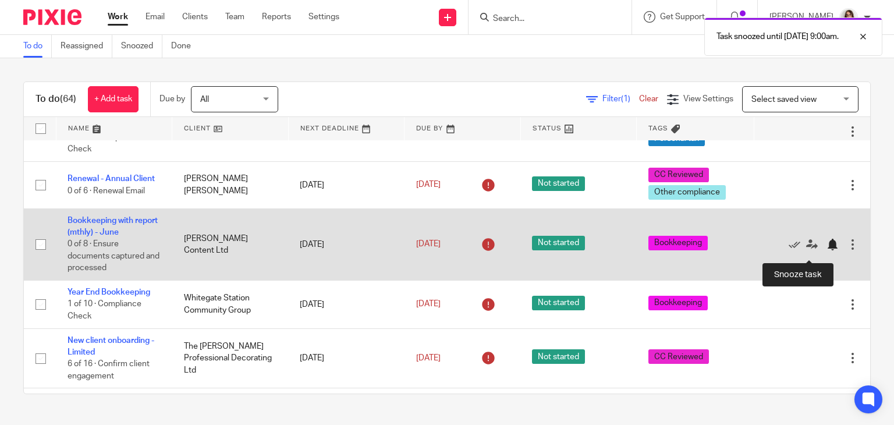
click at [826, 250] on div at bounding box center [832, 245] width 12 height 12
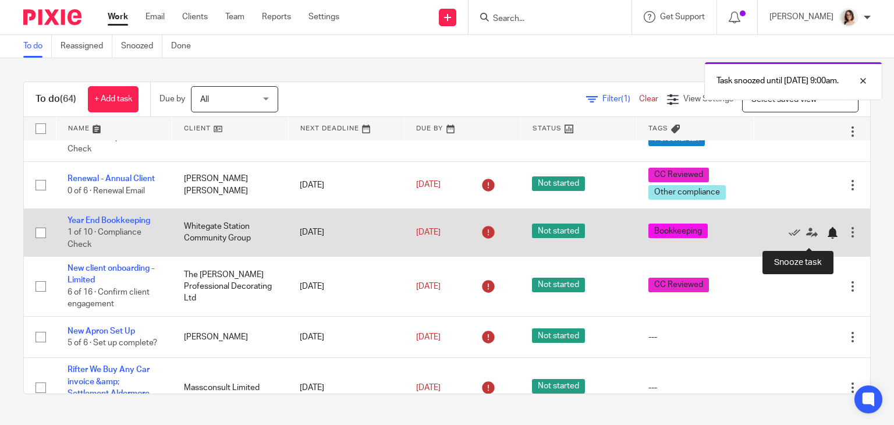
click at [826, 239] on div at bounding box center [832, 233] width 12 height 12
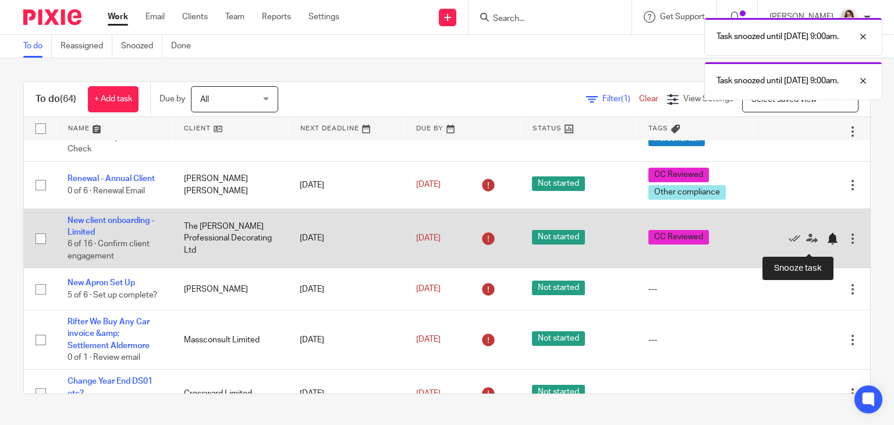
click at [826, 244] on div at bounding box center [832, 239] width 12 height 12
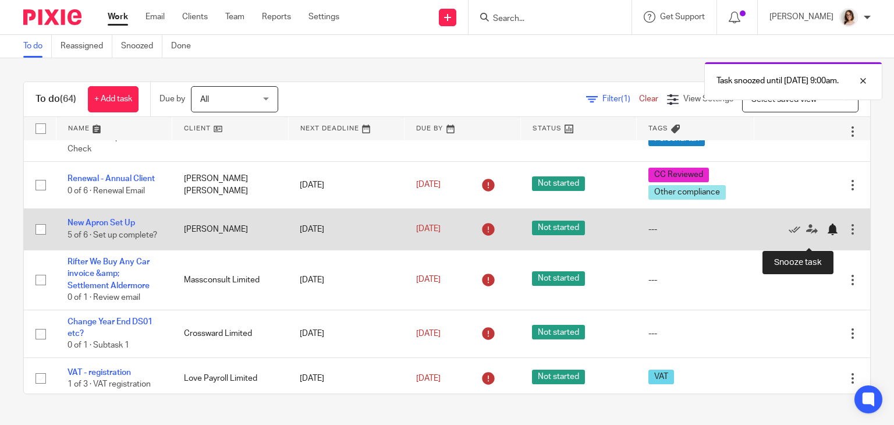
click at [826, 235] on div at bounding box center [832, 229] width 12 height 12
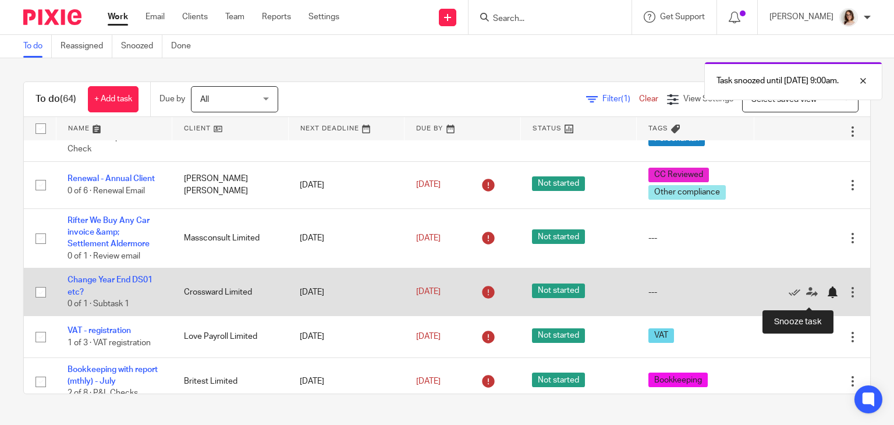
click at [826, 298] on div at bounding box center [832, 292] width 12 height 12
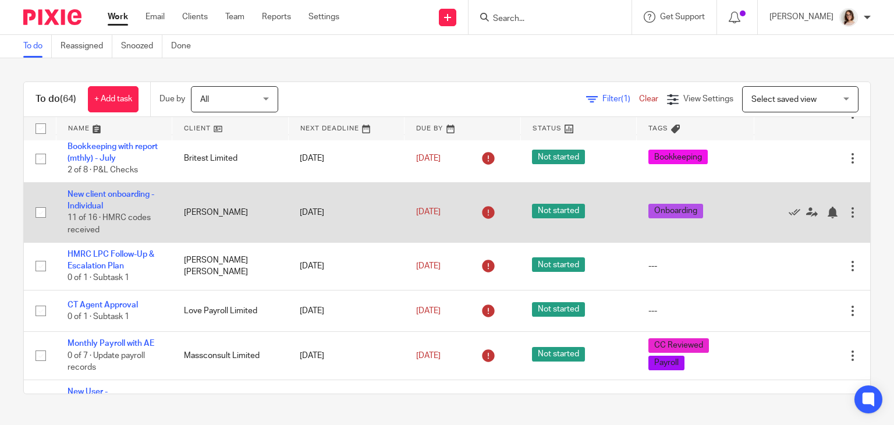
scroll to position [268, 0]
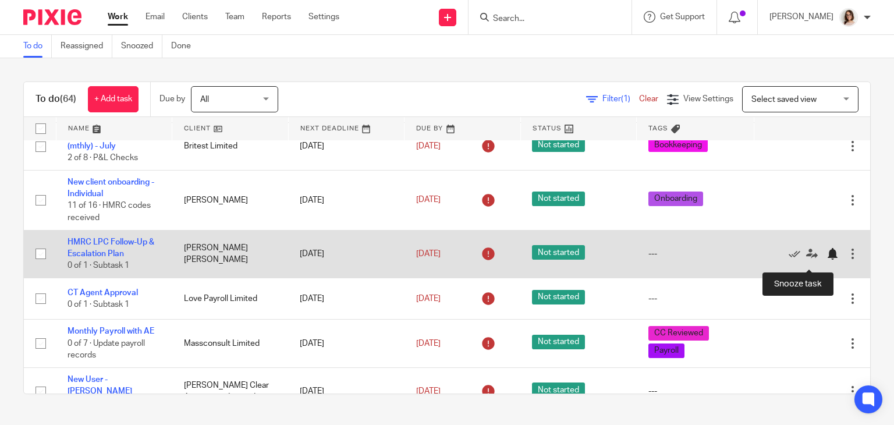
click at [826, 259] on div at bounding box center [832, 254] width 12 height 12
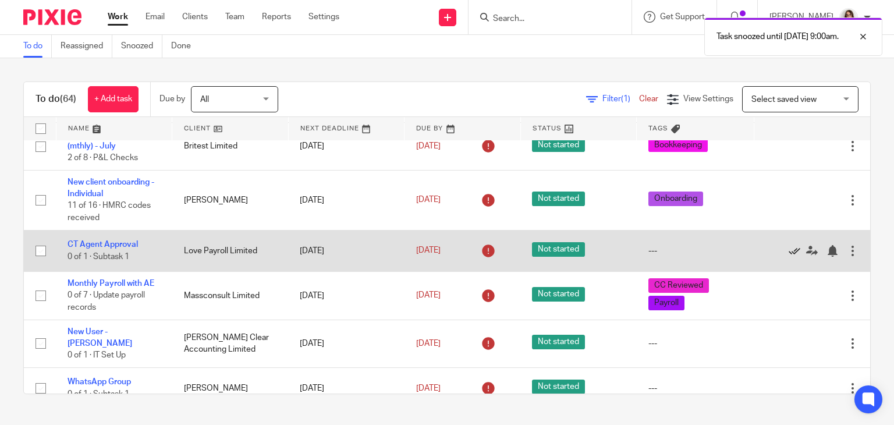
click at [788, 257] on icon at bounding box center [794, 251] width 12 height 12
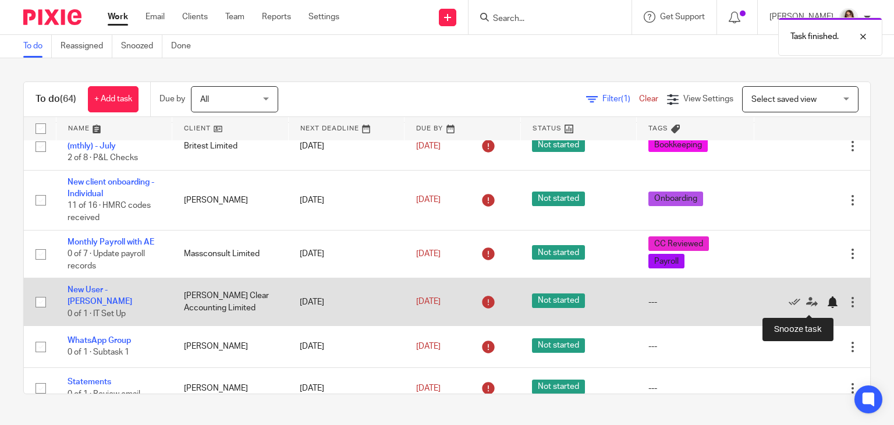
click at [826, 305] on div at bounding box center [832, 302] width 12 height 12
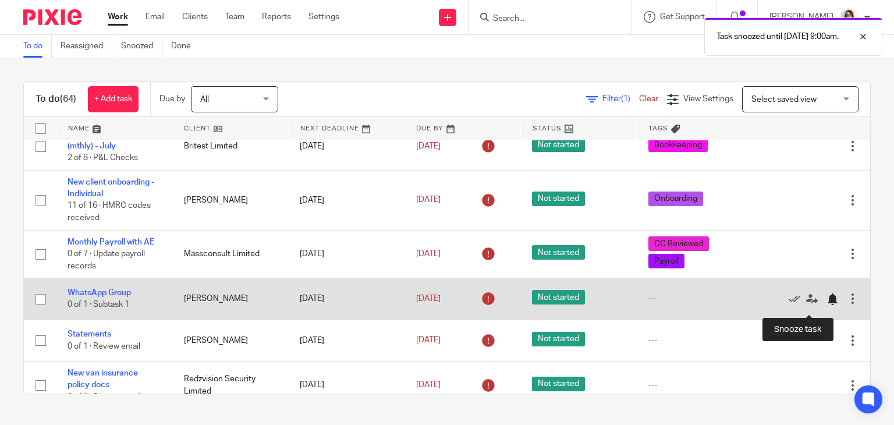
click at [826, 305] on div at bounding box center [832, 299] width 12 height 12
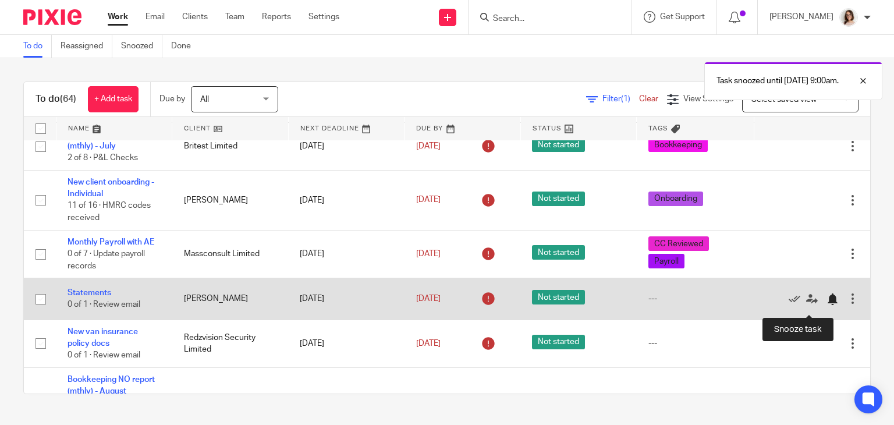
click at [826, 305] on div at bounding box center [832, 299] width 12 height 12
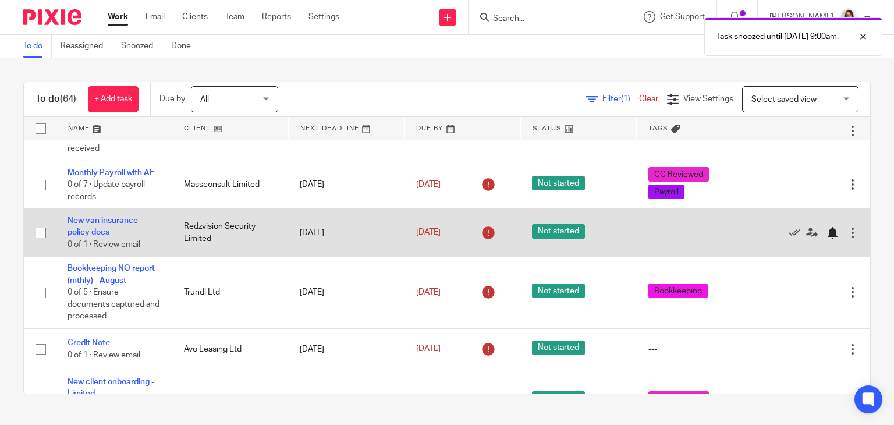
scroll to position [357, 0]
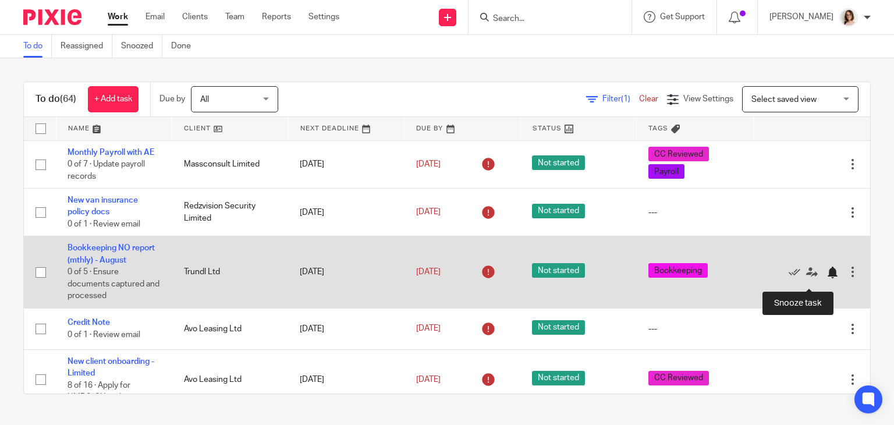
click at [826, 278] on div at bounding box center [832, 272] width 12 height 12
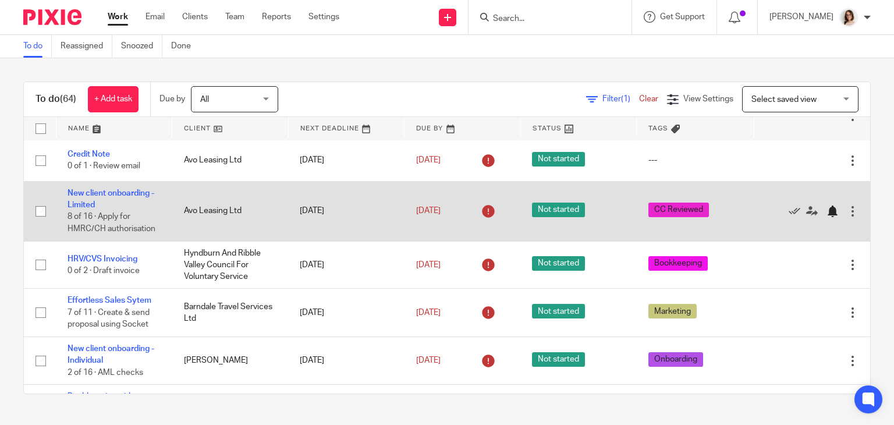
scroll to position [455, 0]
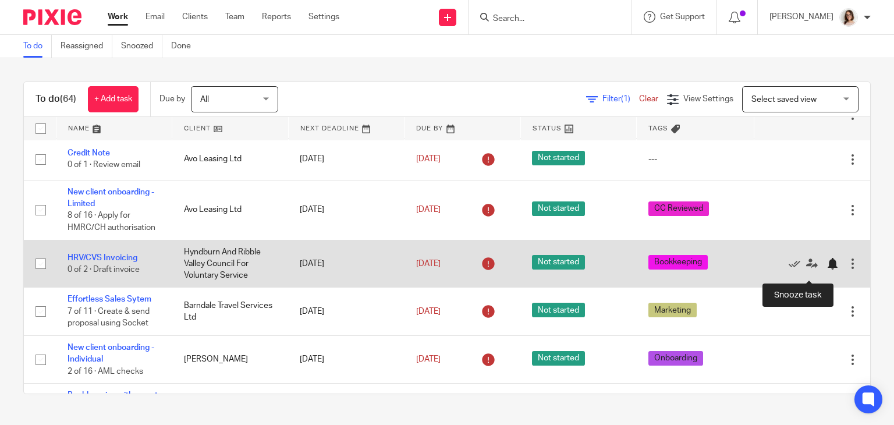
click at [826, 269] on div at bounding box center [832, 264] width 12 height 12
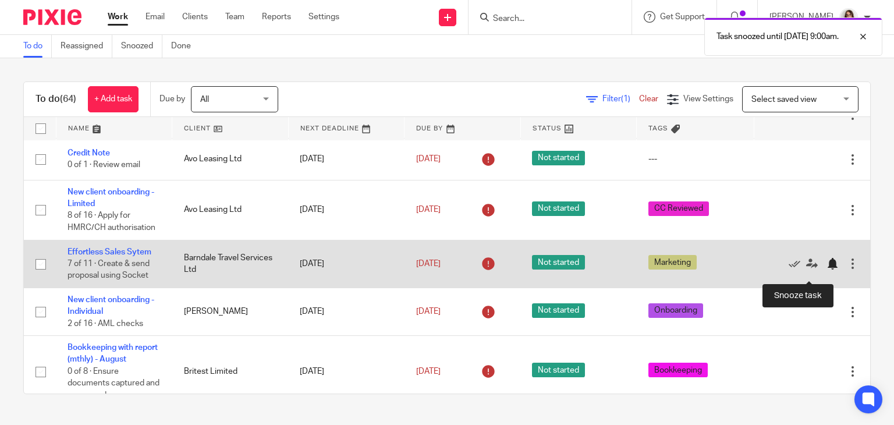
click at [826, 269] on div at bounding box center [832, 264] width 12 height 12
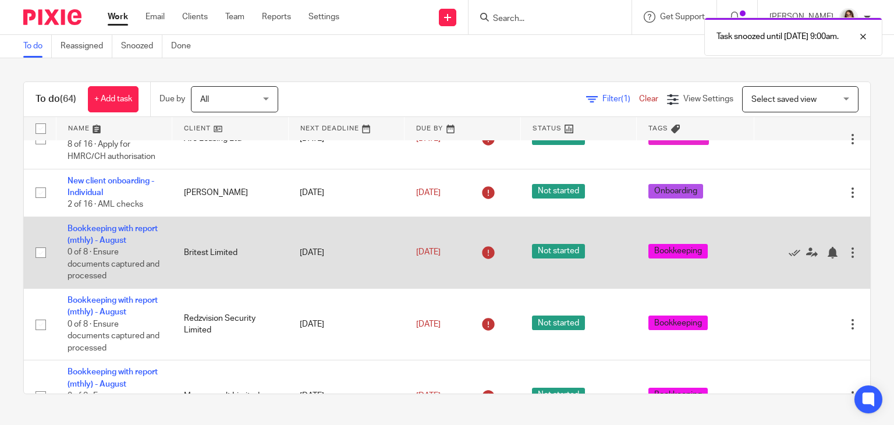
scroll to position [532, 0]
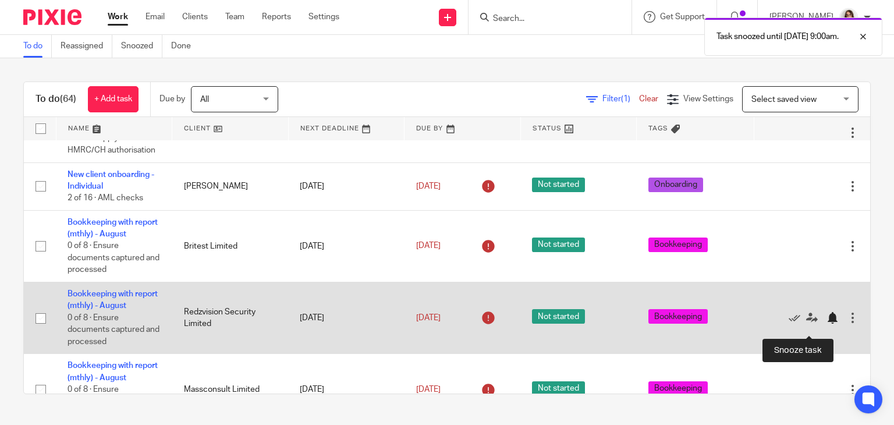
click at [826, 323] on div at bounding box center [832, 318] width 12 height 12
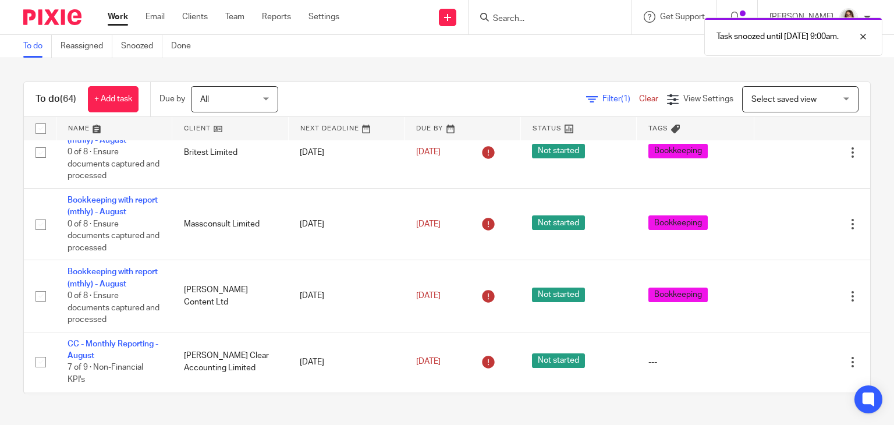
scroll to position [633, 0]
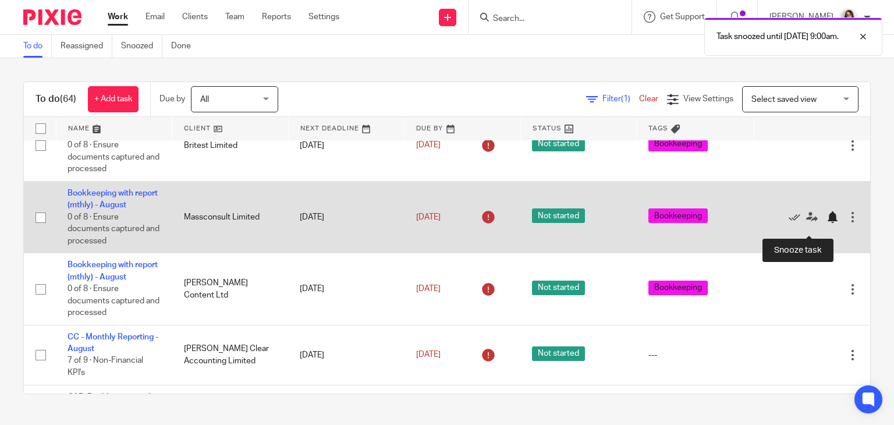
click at [826, 223] on div at bounding box center [832, 217] width 12 height 12
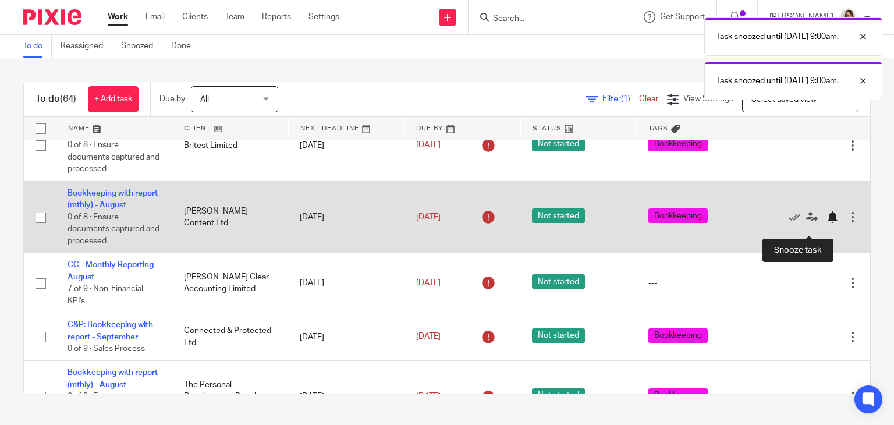
click at [826, 223] on div at bounding box center [832, 217] width 12 height 12
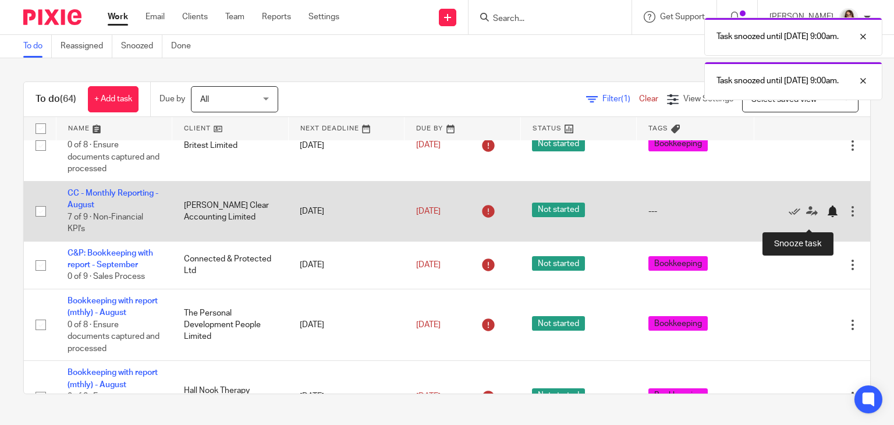
click at [826, 217] on div at bounding box center [832, 211] width 12 height 12
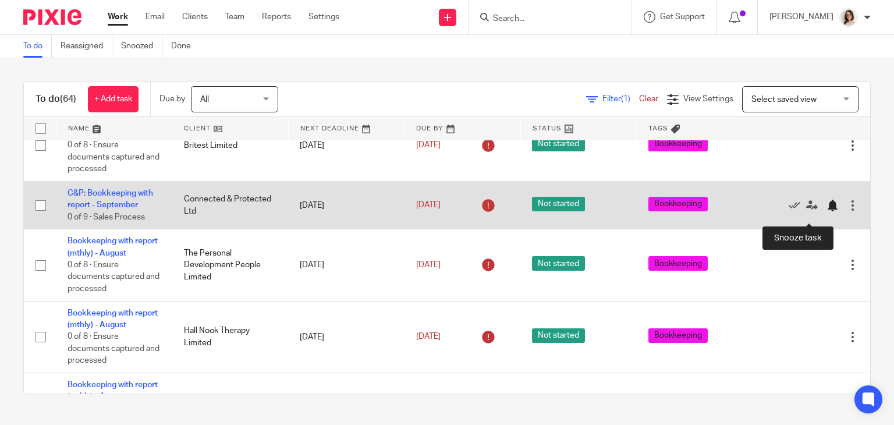
click at [826, 211] on div at bounding box center [832, 206] width 12 height 12
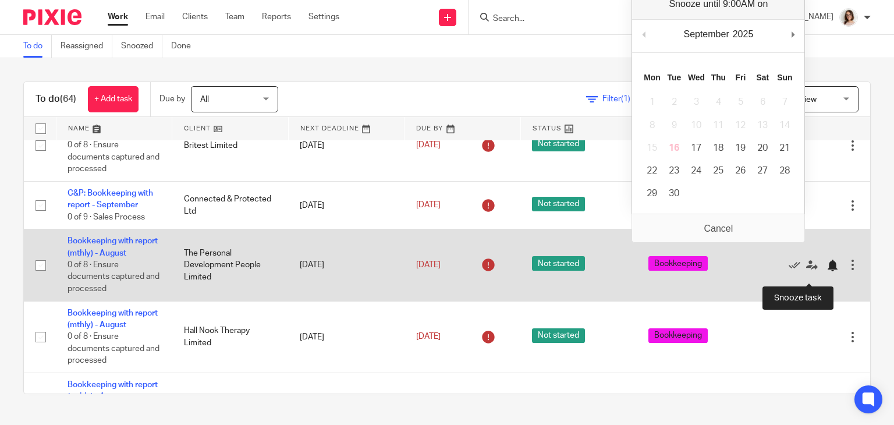
click at [826, 271] on div at bounding box center [832, 265] width 12 height 12
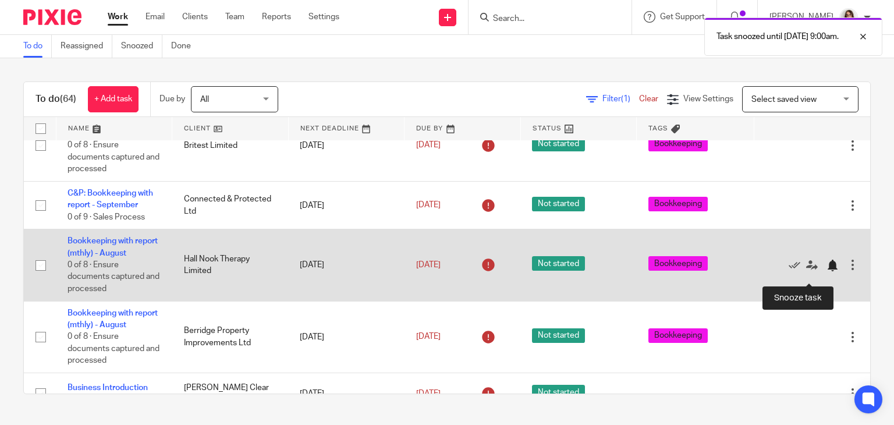
click at [826, 271] on div at bounding box center [832, 265] width 12 height 12
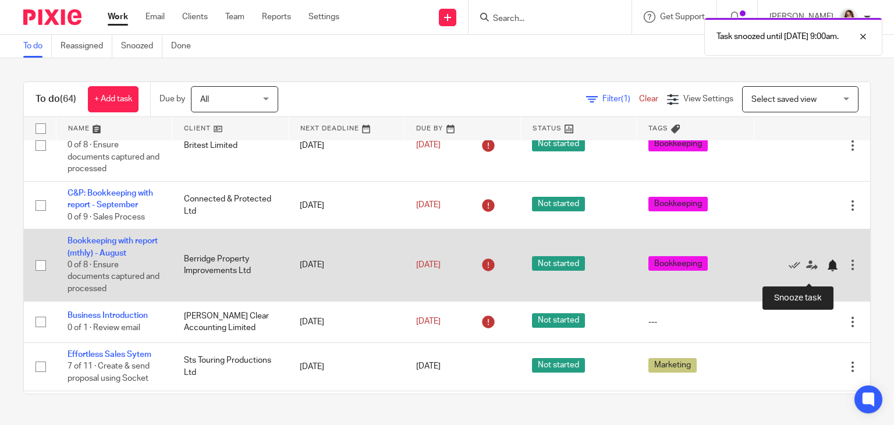
click at [826, 271] on div at bounding box center [832, 265] width 12 height 12
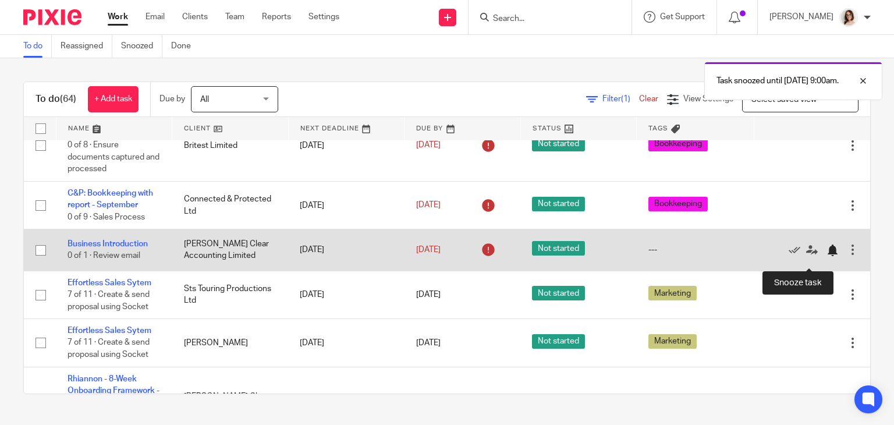
click at [826, 256] on div at bounding box center [832, 250] width 12 height 12
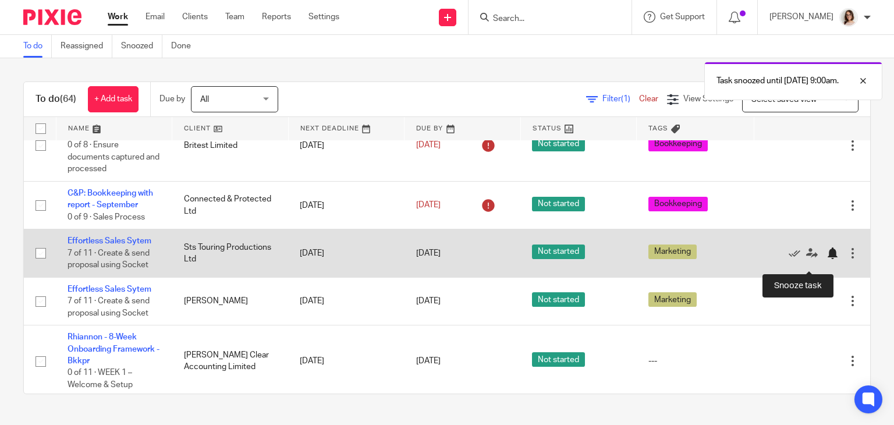
click at [826, 259] on div at bounding box center [832, 253] width 12 height 12
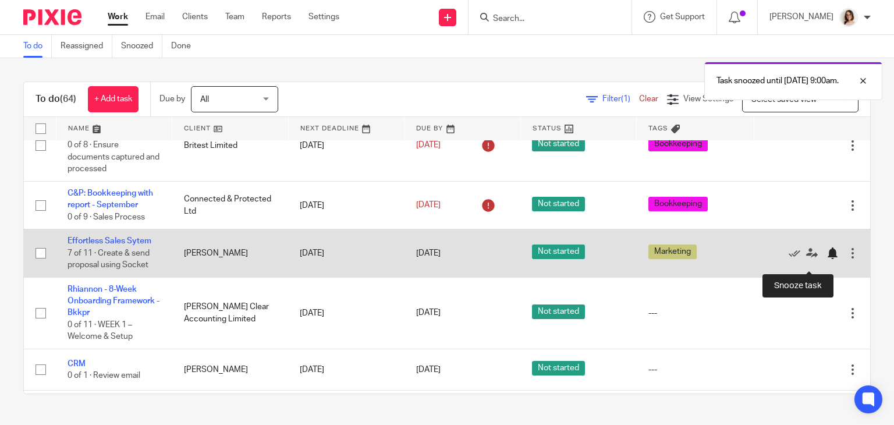
click at [826, 259] on div at bounding box center [832, 253] width 12 height 12
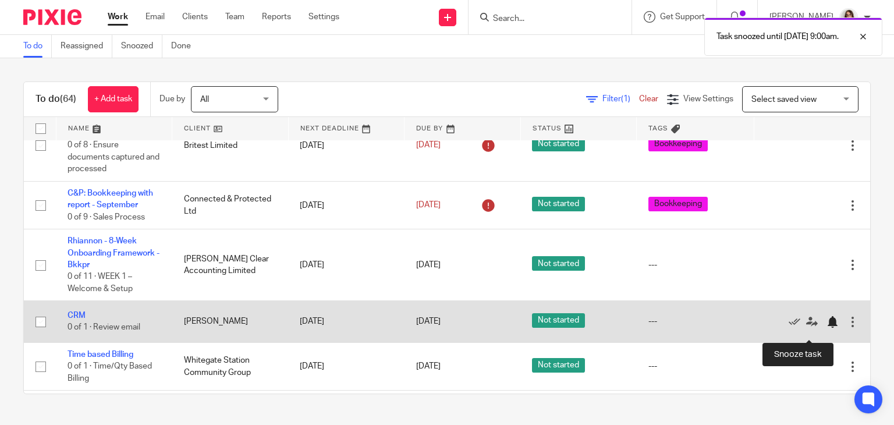
click at [826, 328] on div at bounding box center [832, 322] width 12 height 12
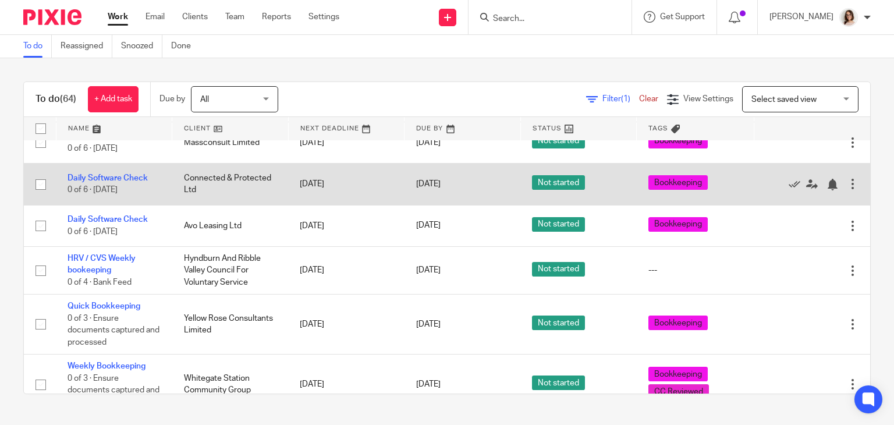
scroll to position [965, 0]
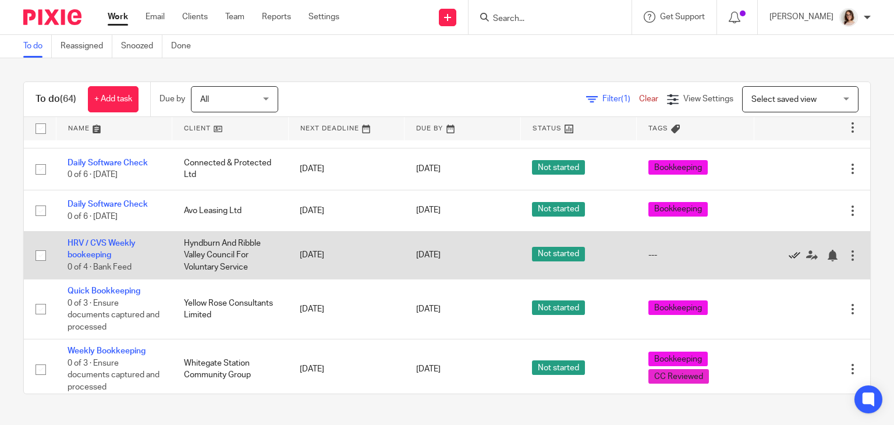
click at [788, 261] on icon at bounding box center [794, 256] width 12 height 12
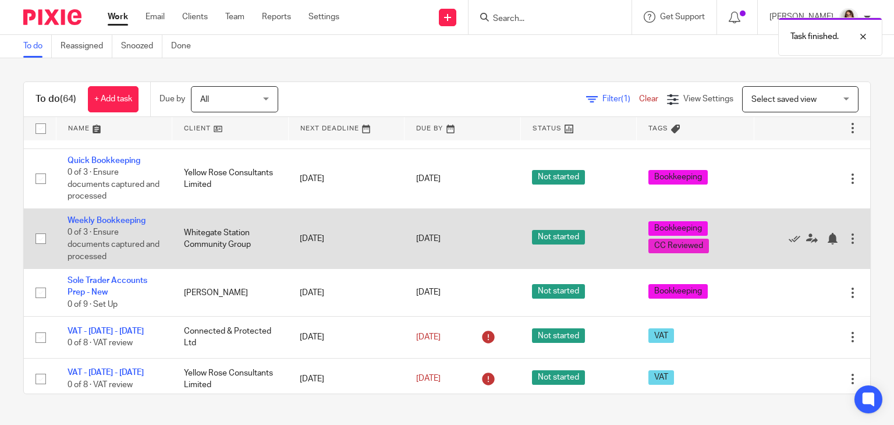
scroll to position [1057, 0]
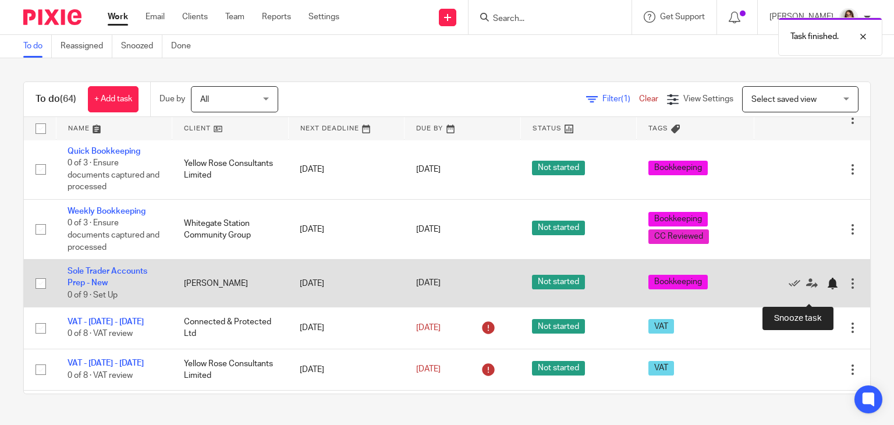
click at [826, 289] on div at bounding box center [832, 284] width 12 height 12
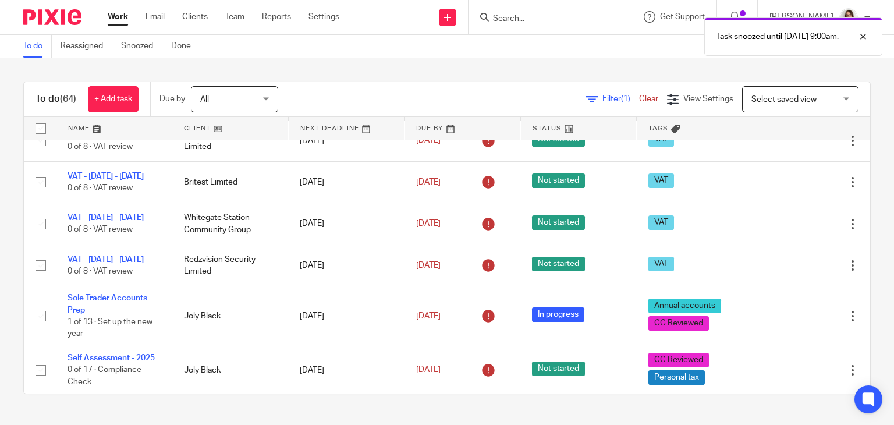
scroll to position [1270, 0]
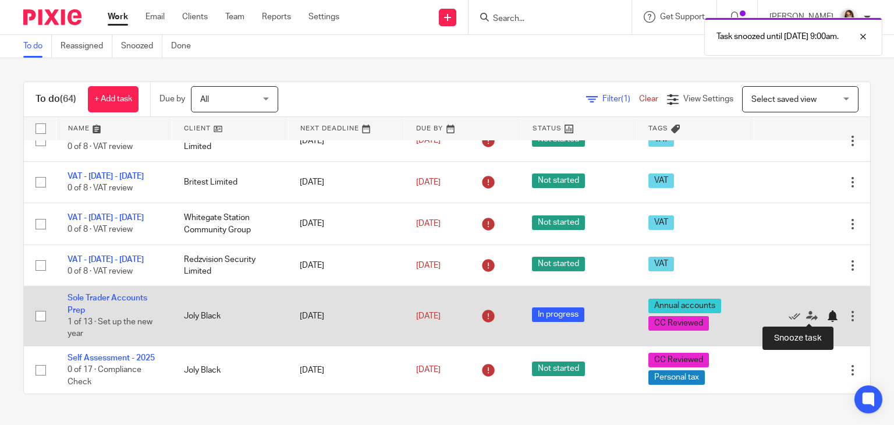
click at [826, 317] on div at bounding box center [832, 316] width 12 height 12
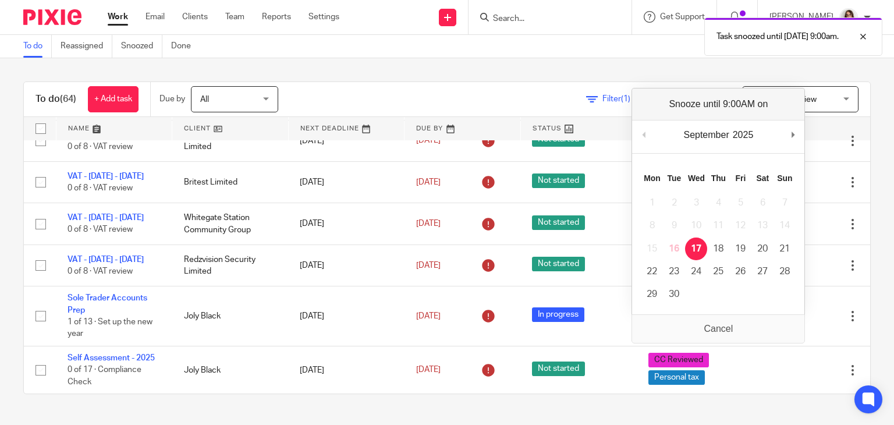
scroll to position [1210, 0]
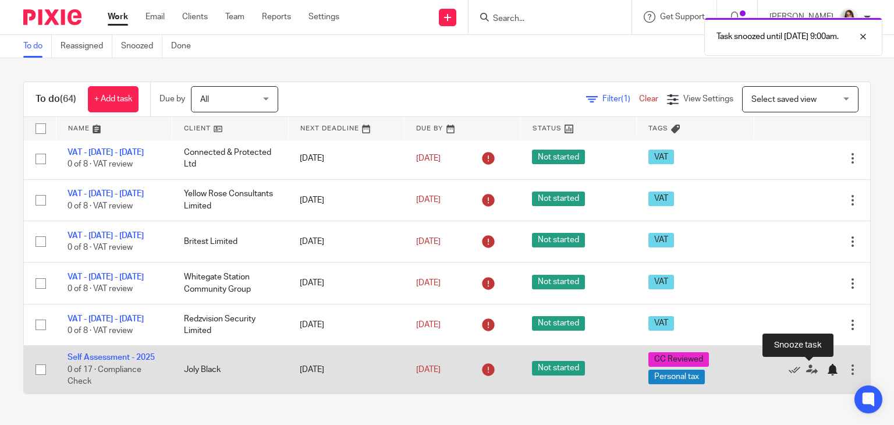
click at [826, 369] on div at bounding box center [832, 370] width 12 height 12
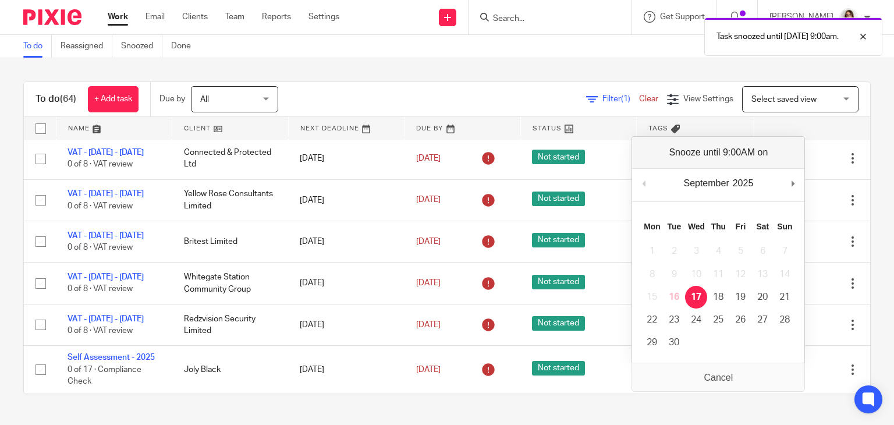
scroll to position [1161, 0]
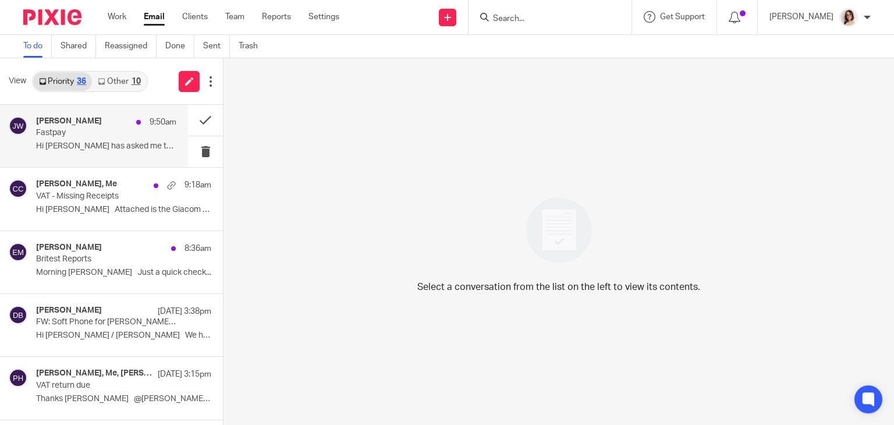
click at [119, 141] on p "Hi [PERSON_NAME] has asked me to take..." at bounding box center [106, 146] width 140 height 10
